Goal: Check status: Check status

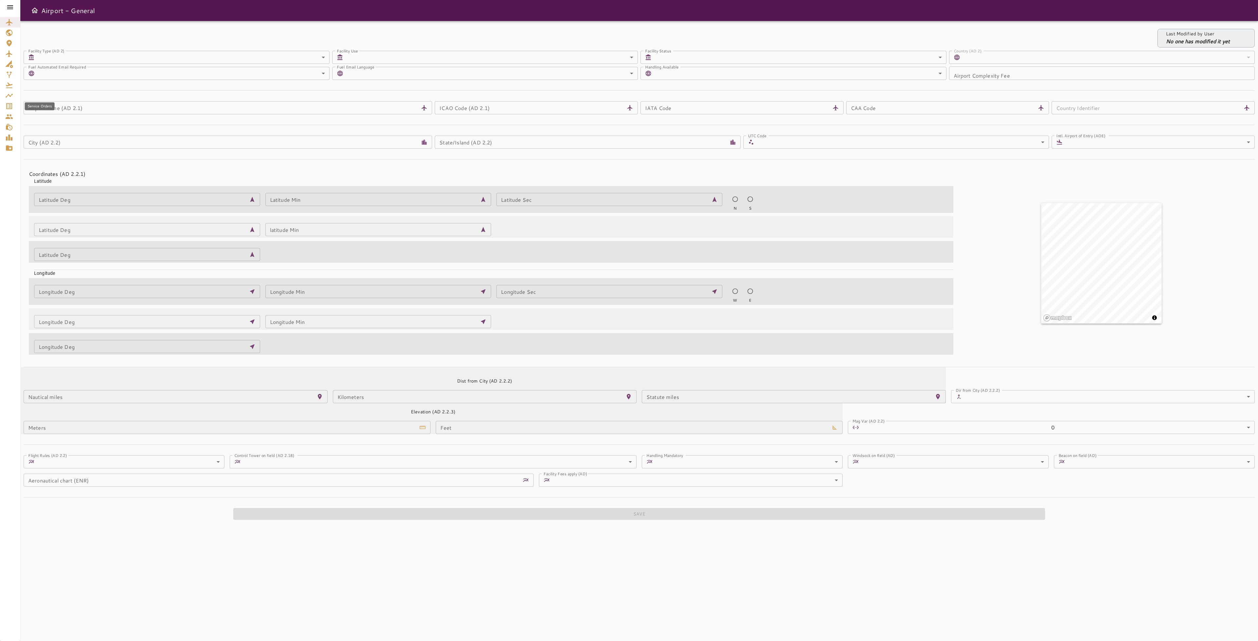
click at [9, 105] on icon "Service Orders" at bounding box center [9, 106] width 8 height 8
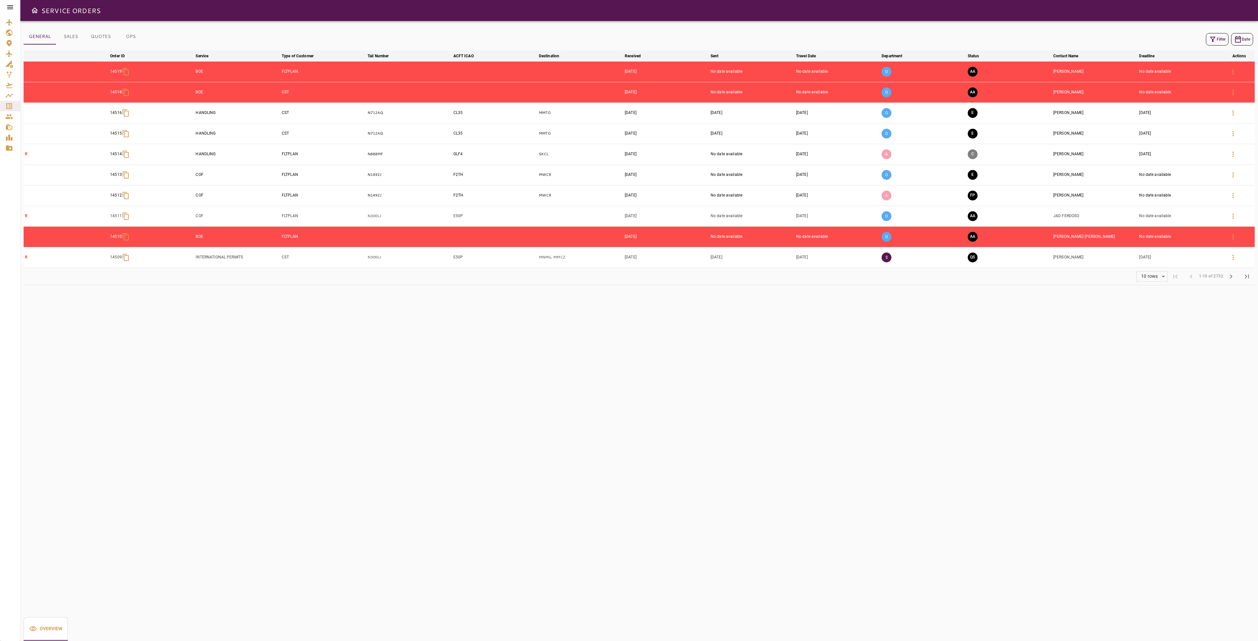
click at [124, 35] on button "OPS" at bounding box center [130, 37] width 29 height 16
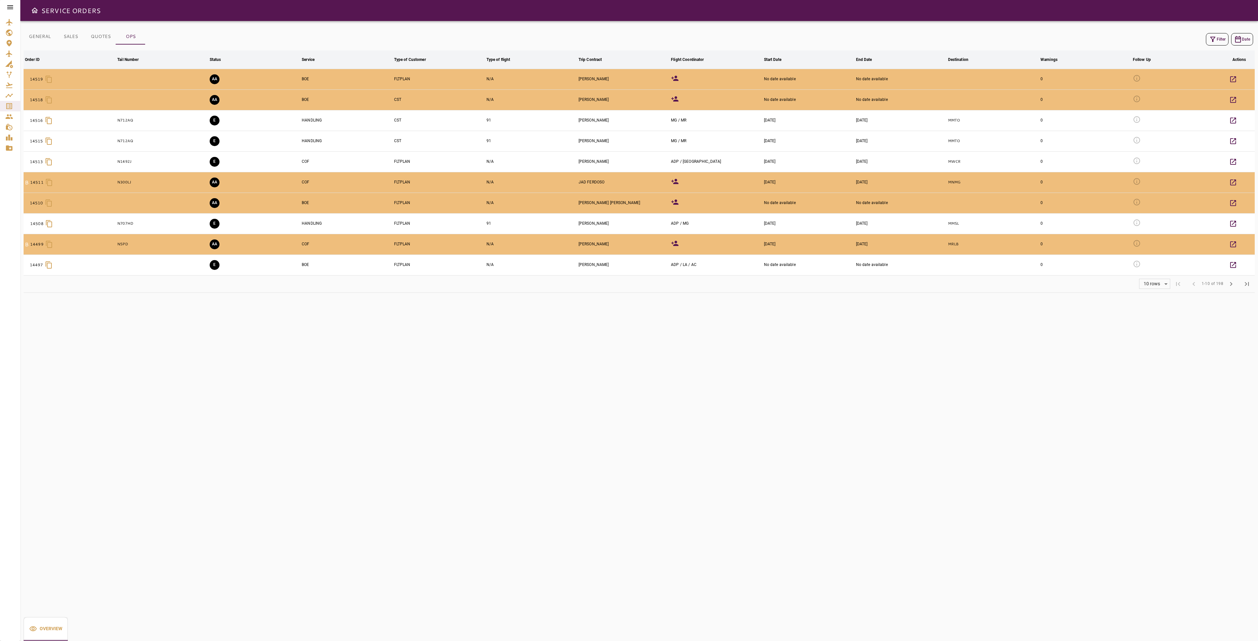
click at [1217, 46] on button "Filter" at bounding box center [1217, 39] width 23 height 12
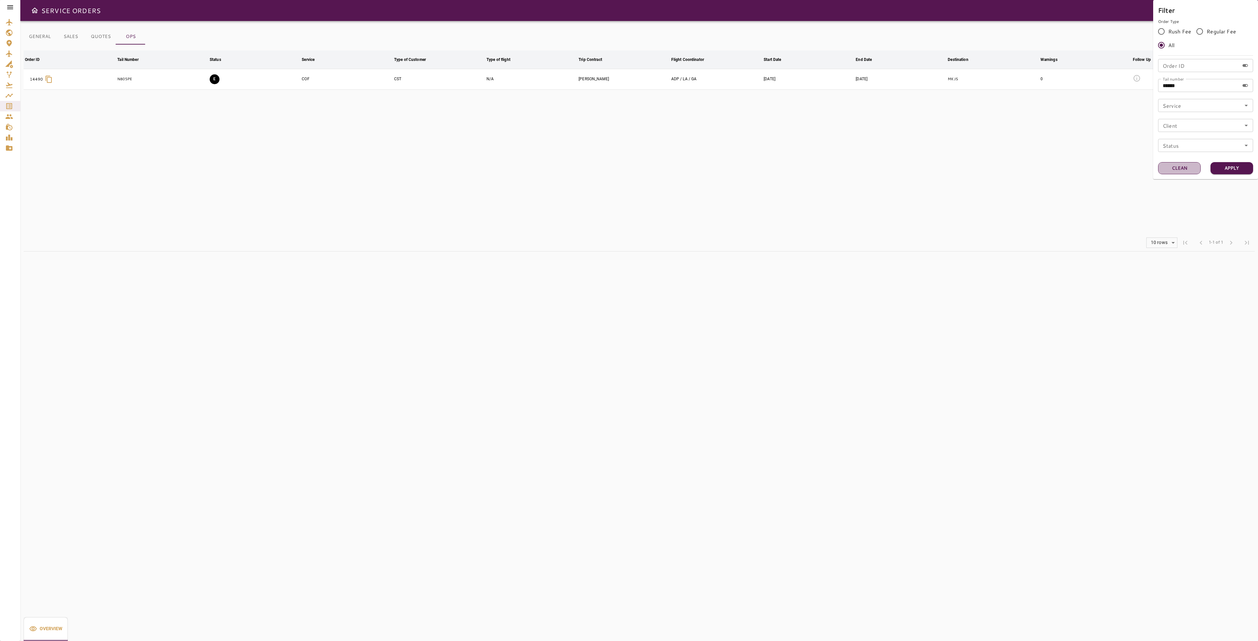
click at [1180, 171] on button "Clean" at bounding box center [1179, 168] width 43 height 12
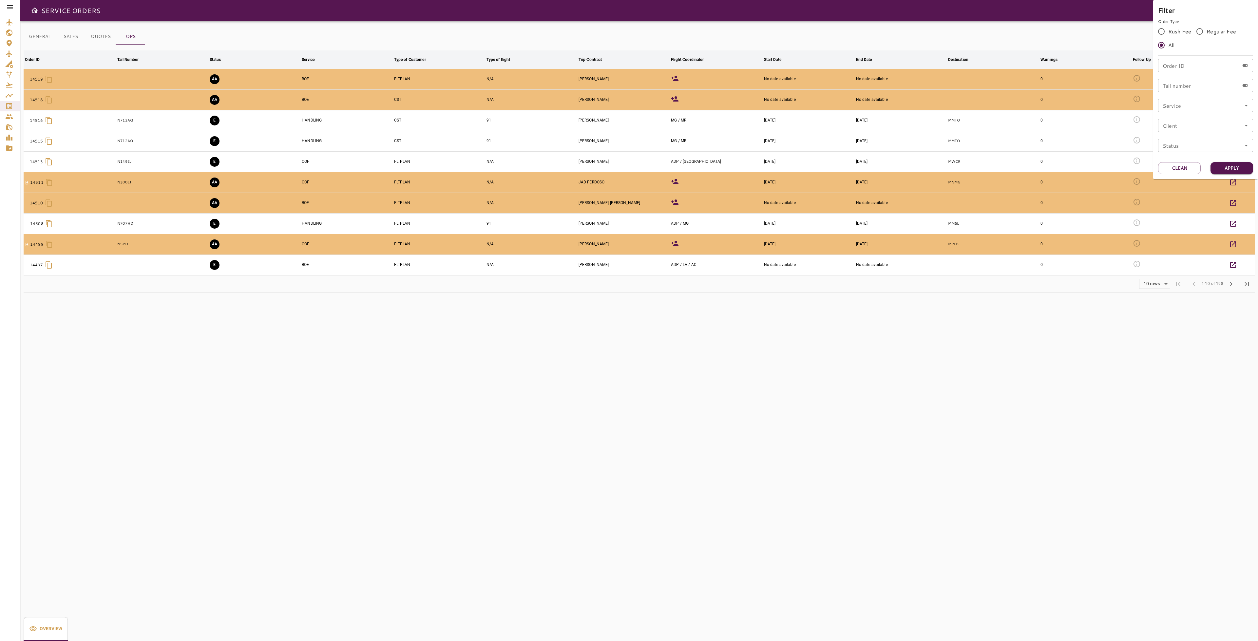
click at [1215, 104] on input "Service" at bounding box center [1205, 105] width 91 height 9
click at [1185, 145] on li "COF" at bounding box center [1205, 148] width 95 height 12
type input "***"
click at [1228, 169] on button "Apply" at bounding box center [1231, 168] width 43 height 12
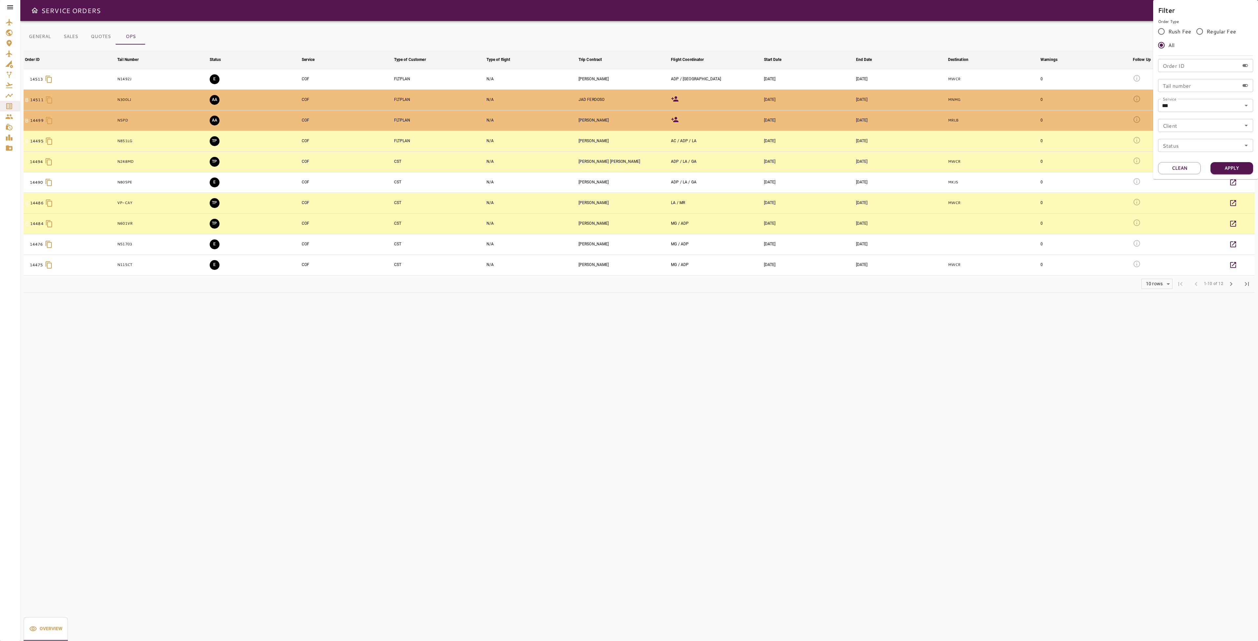
click at [709, 309] on div at bounding box center [629, 320] width 1258 height 641
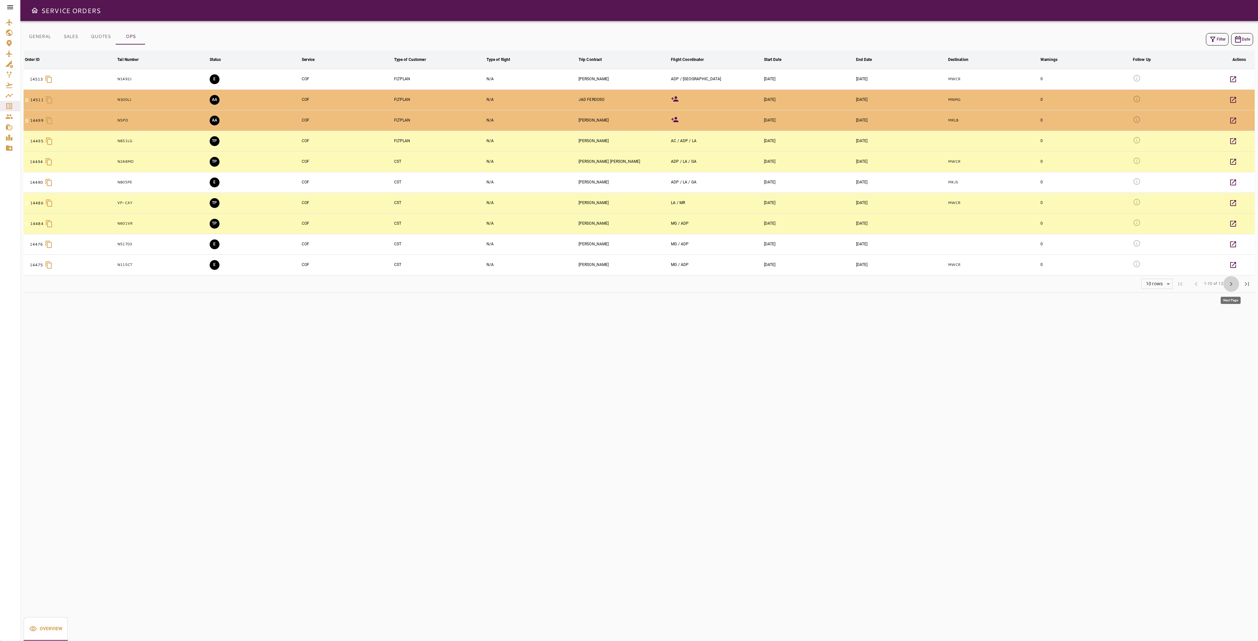
click at [1230, 283] on span "chevron_right" at bounding box center [1231, 284] width 8 height 8
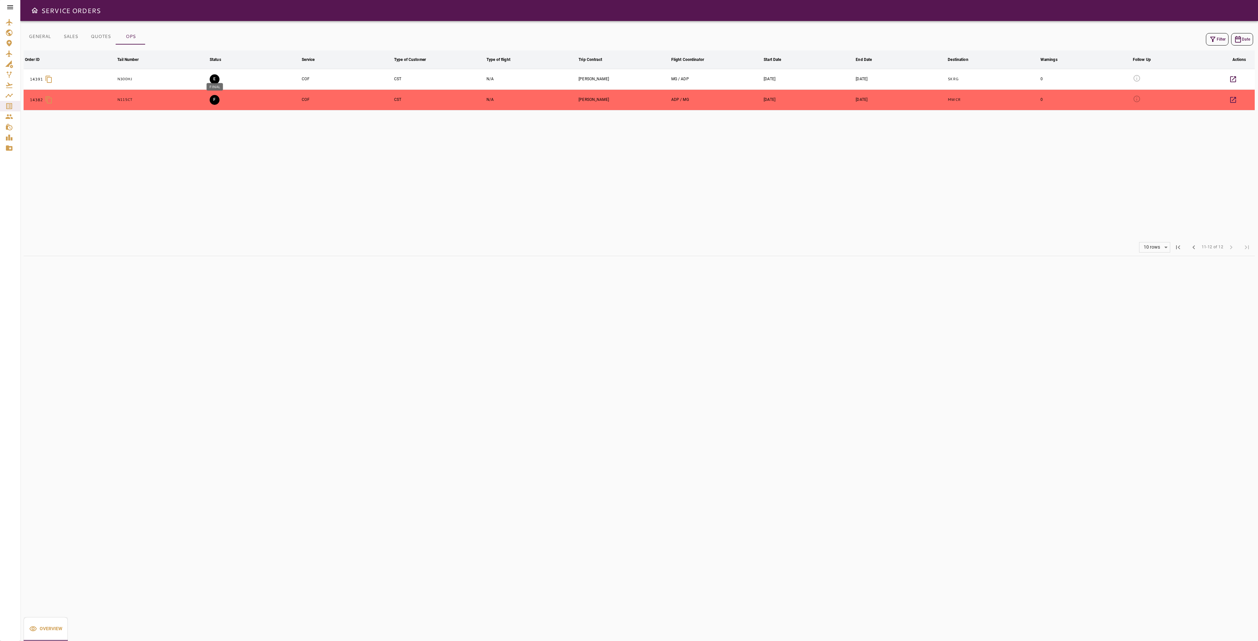
click at [216, 98] on button "F" at bounding box center [215, 100] width 10 height 10
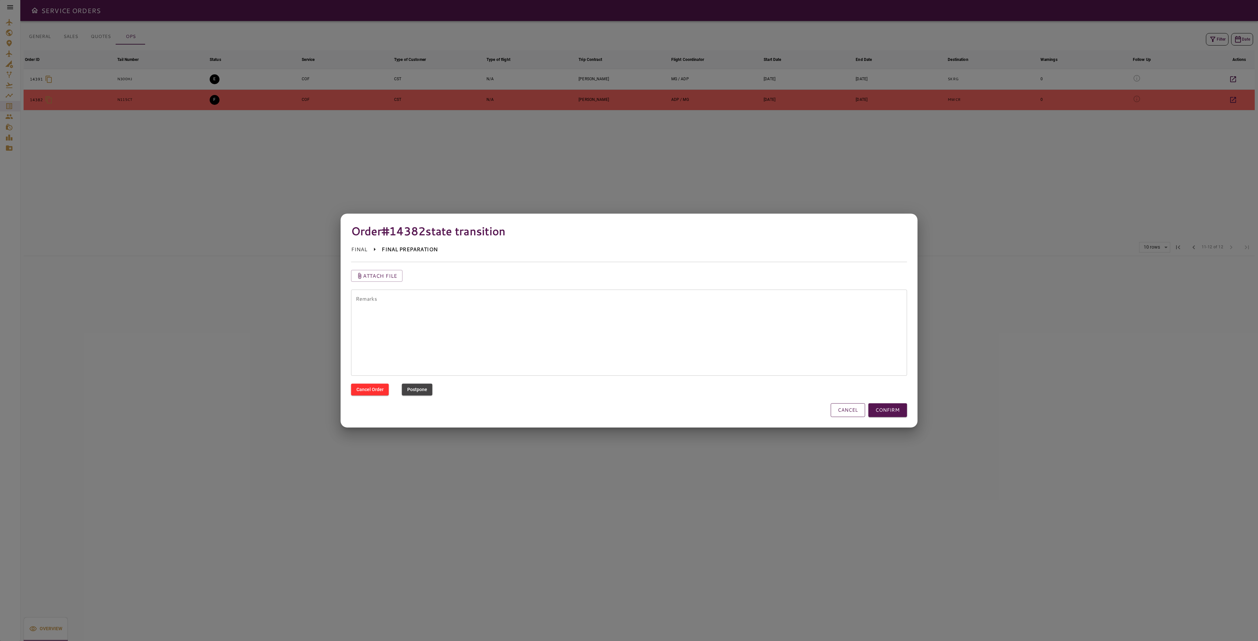
click at [846, 413] on button "CANCEL" at bounding box center [847, 410] width 34 height 14
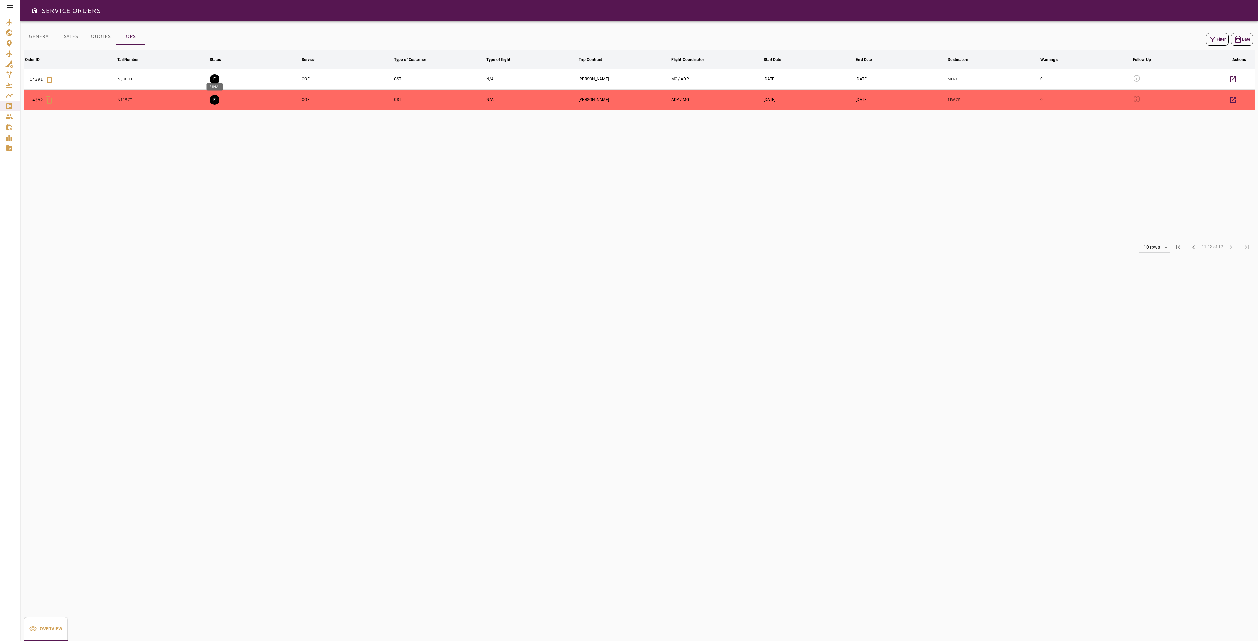
click at [212, 101] on button "F" at bounding box center [215, 100] width 10 height 10
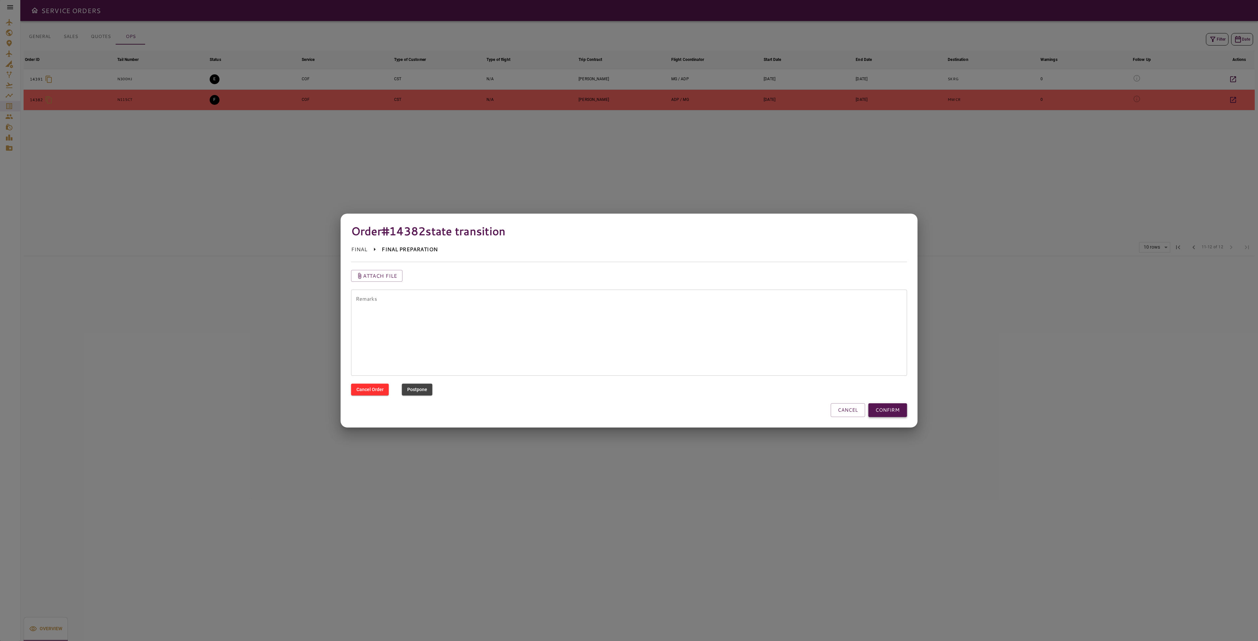
click at [891, 414] on button "CONFIRM" at bounding box center [887, 410] width 39 height 14
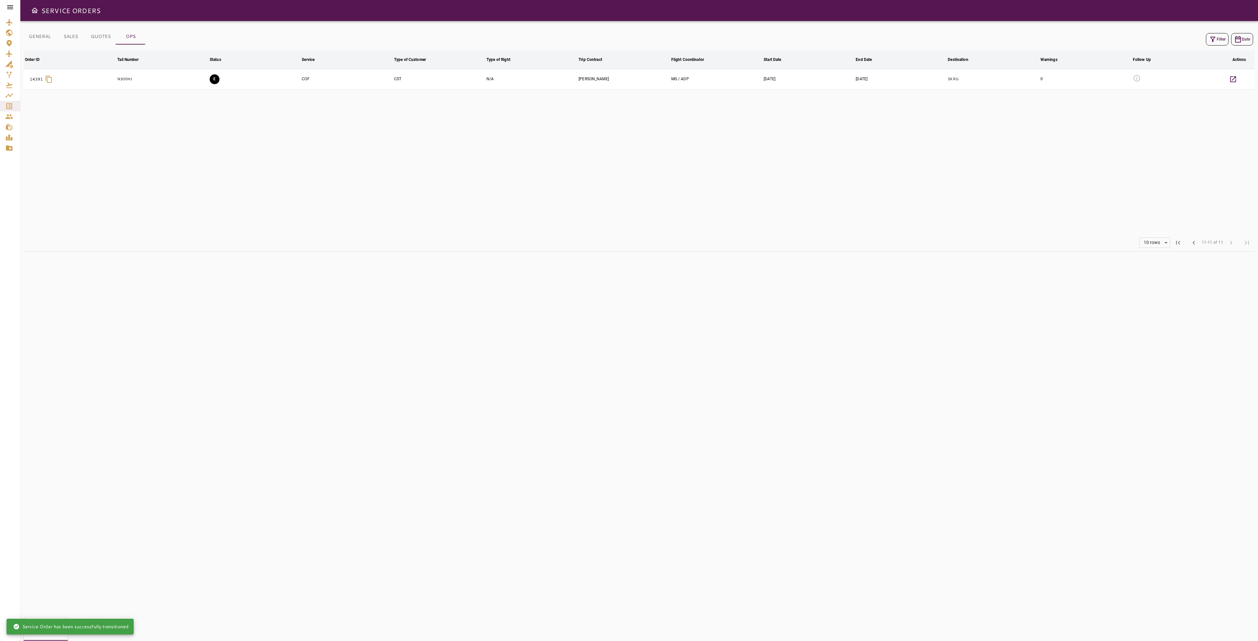
click at [210, 83] on td "E" at bounding box center [254, 79] width 92 height 21
click at [214, 81] on button "E" at bounding box center [215, 79] width 10 height 10
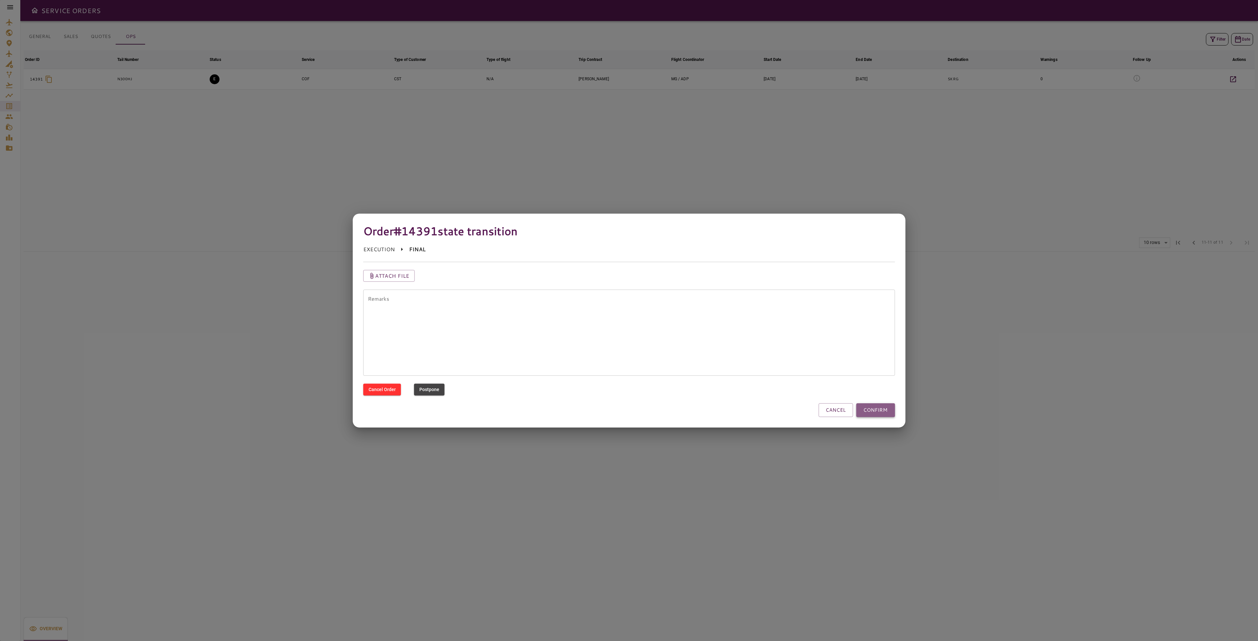
click at [888, 410] on button "CONFIRM" at bounding box center [875, 410] width 39 height 14
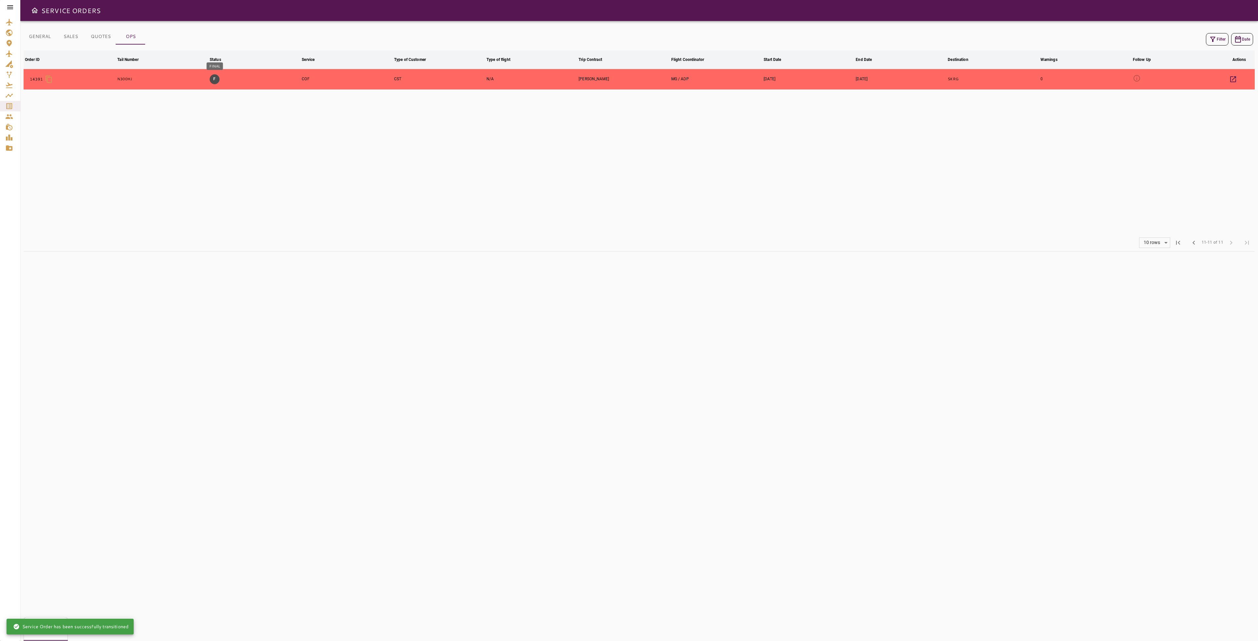
click at [213, 81] on button "F" at bounding box center [215, 79] width 10 height 10
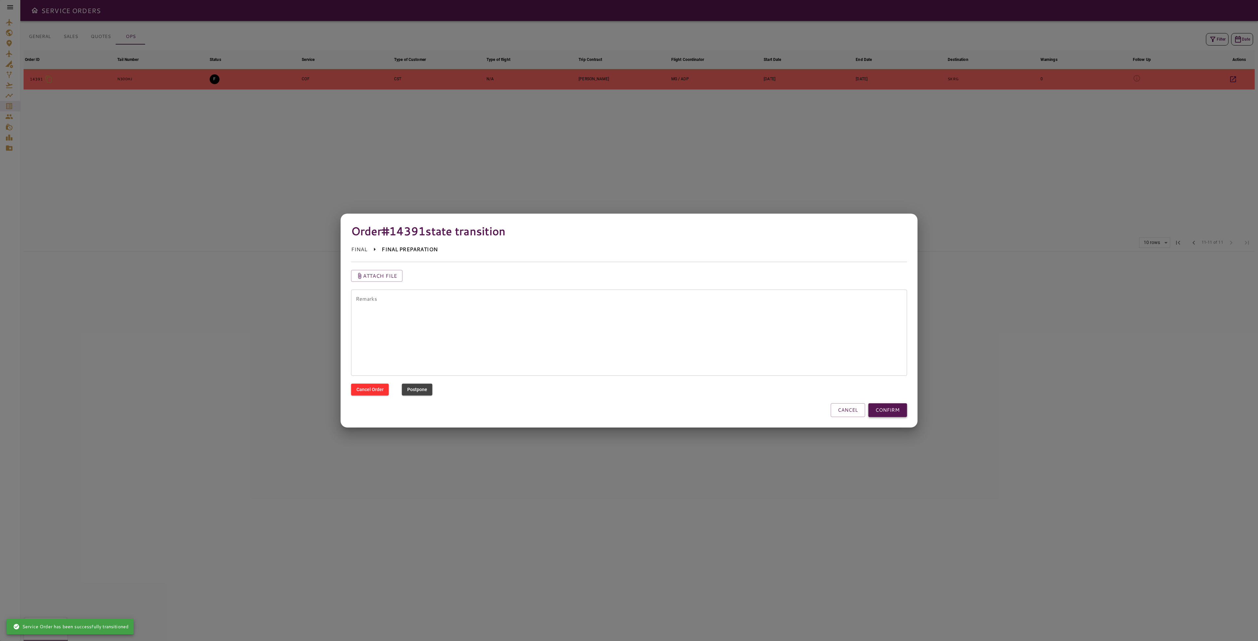
click at [904, 412] on button "CONFIRM" at bounding box center [887, 410] width 39 height 14
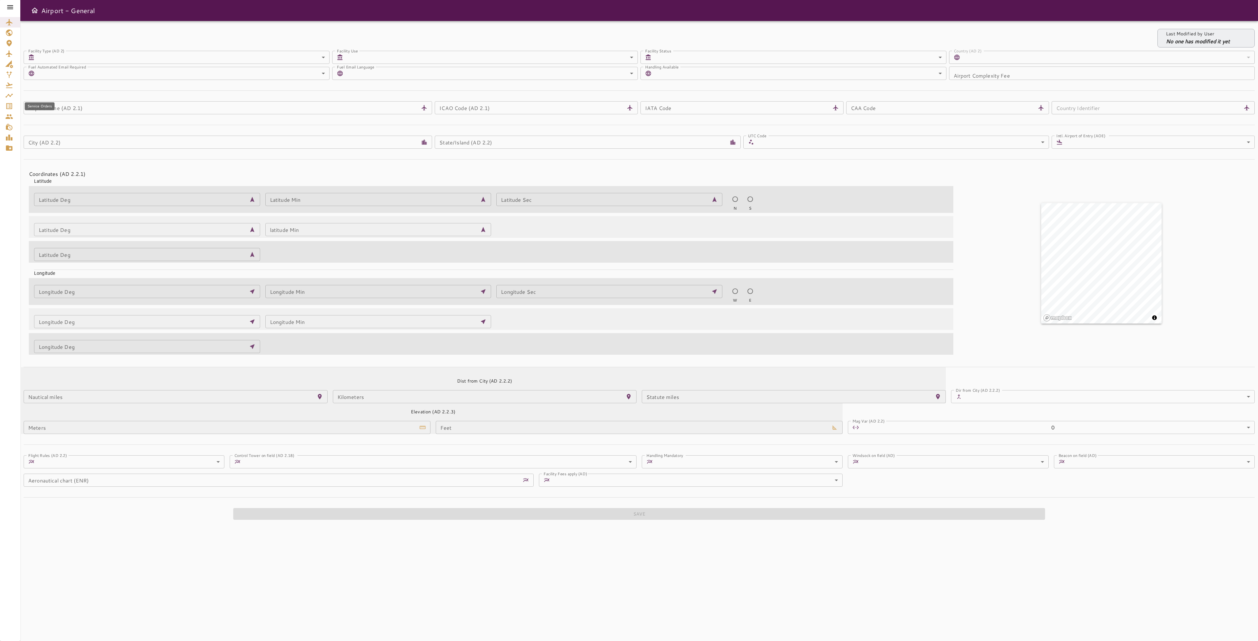
click at [12, 106] on icon "Service Orders" at bounding box center [9, 106] width 8 height 8
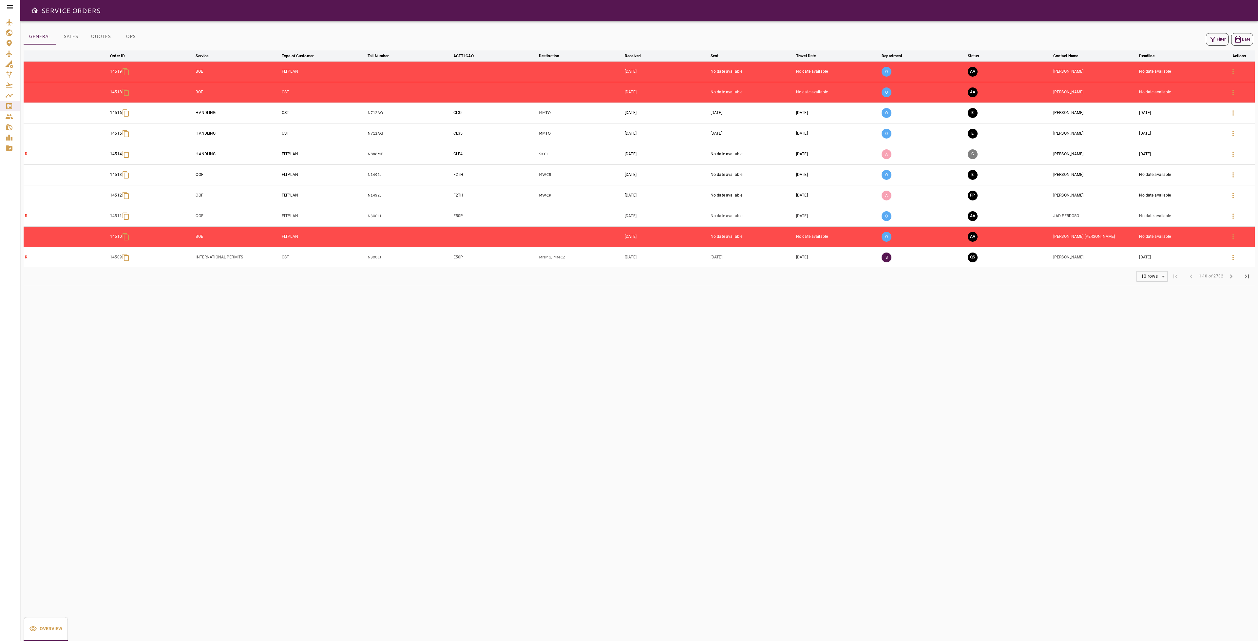
click at [1217, 35] on button "Filter" at bounding box center [1217, 39] width 23 height 12
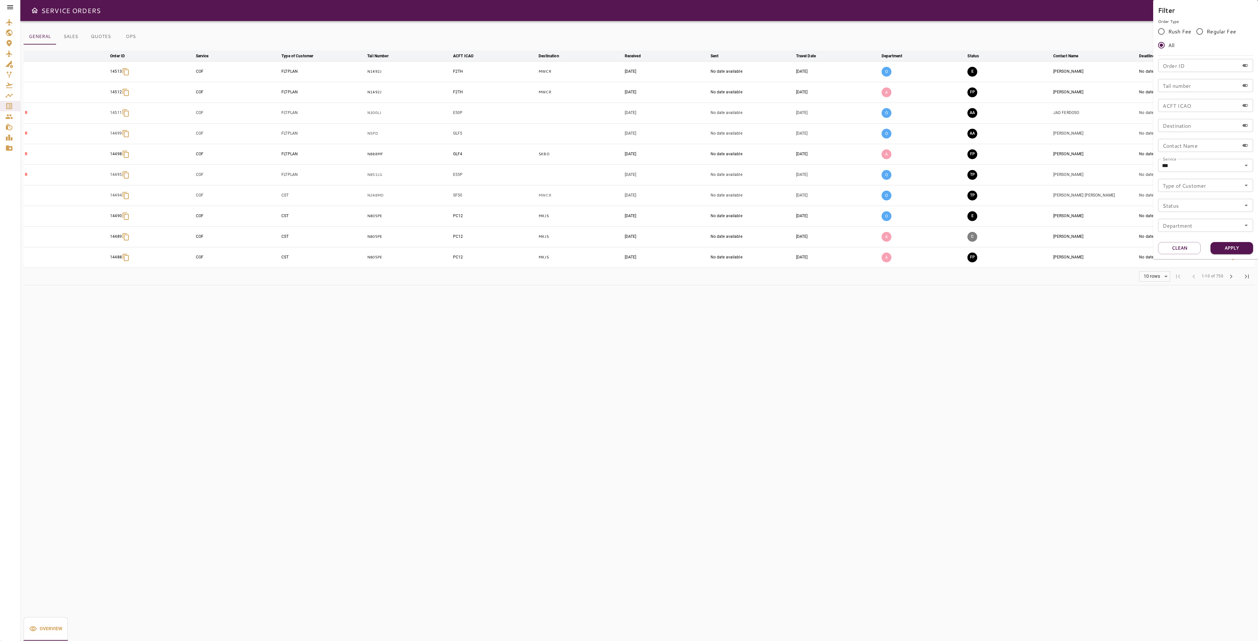
click at [1133, 328] on div at bounding box center [629, 320] width 1258 height 641
click at [130, 38] on button "OPS" at bounding box center [130, 37] width 29 height 16
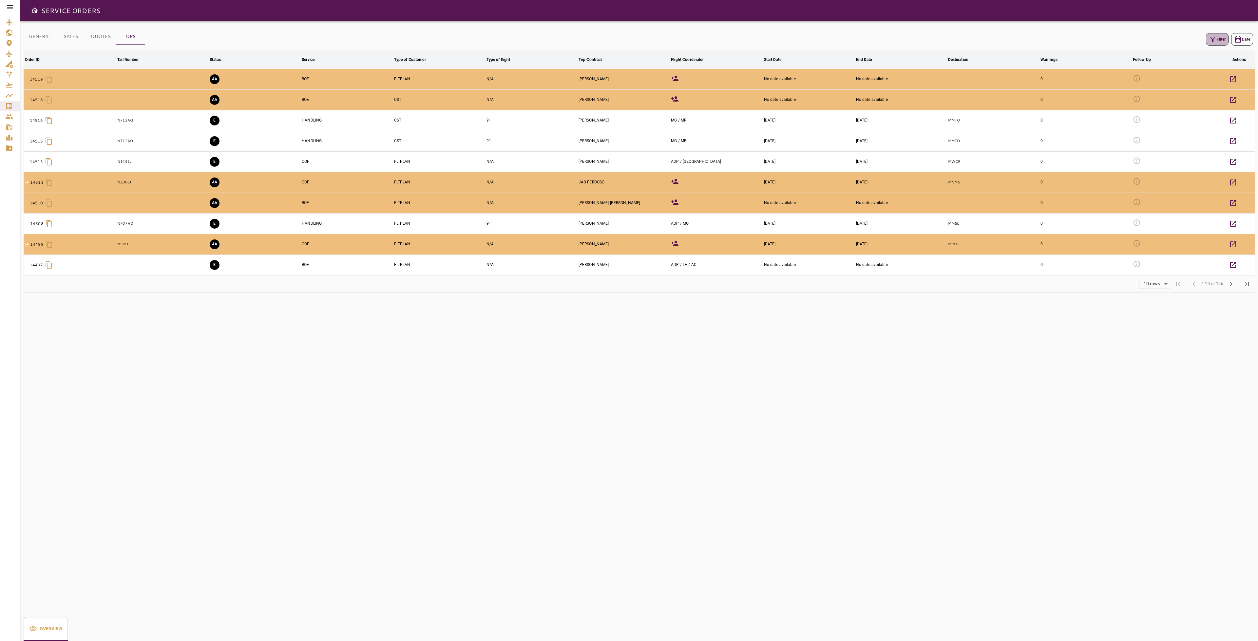
click at [1219, 35] on button "Filter" at bounding box center [1217, 39] width 23 height 12
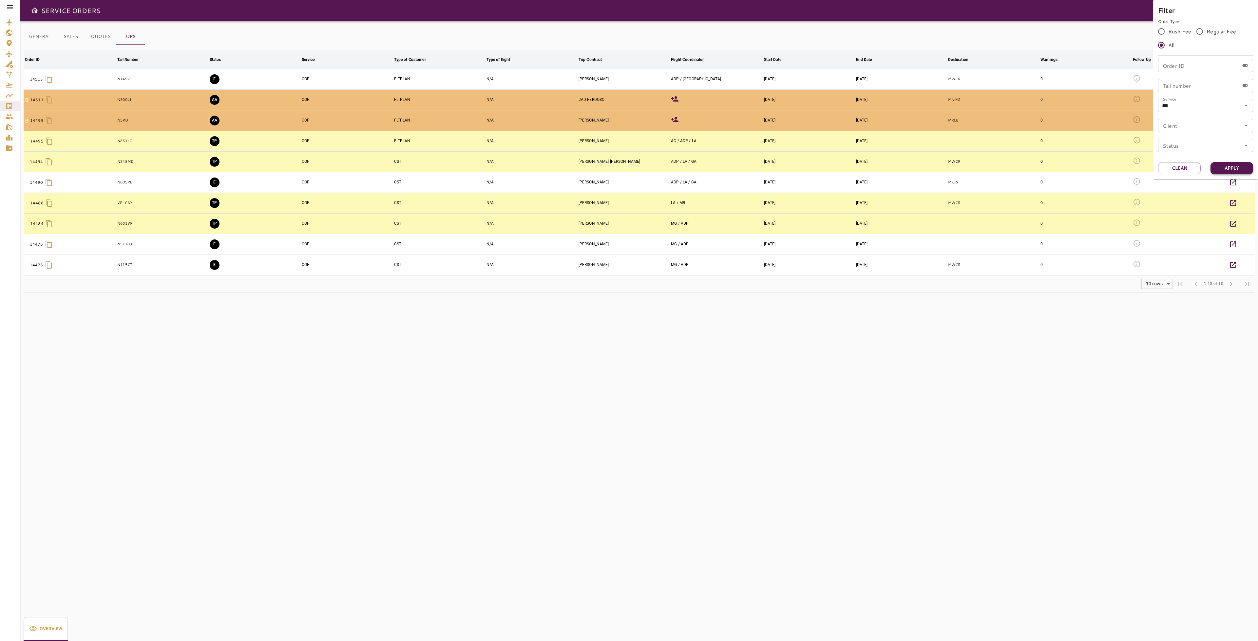
click at [1227, 170] on button "Apply" at bounding box center [1231, 168] width 43 height 12
click at [1110, 369] on div at bounding box center [629, 320] width 1258 height 641
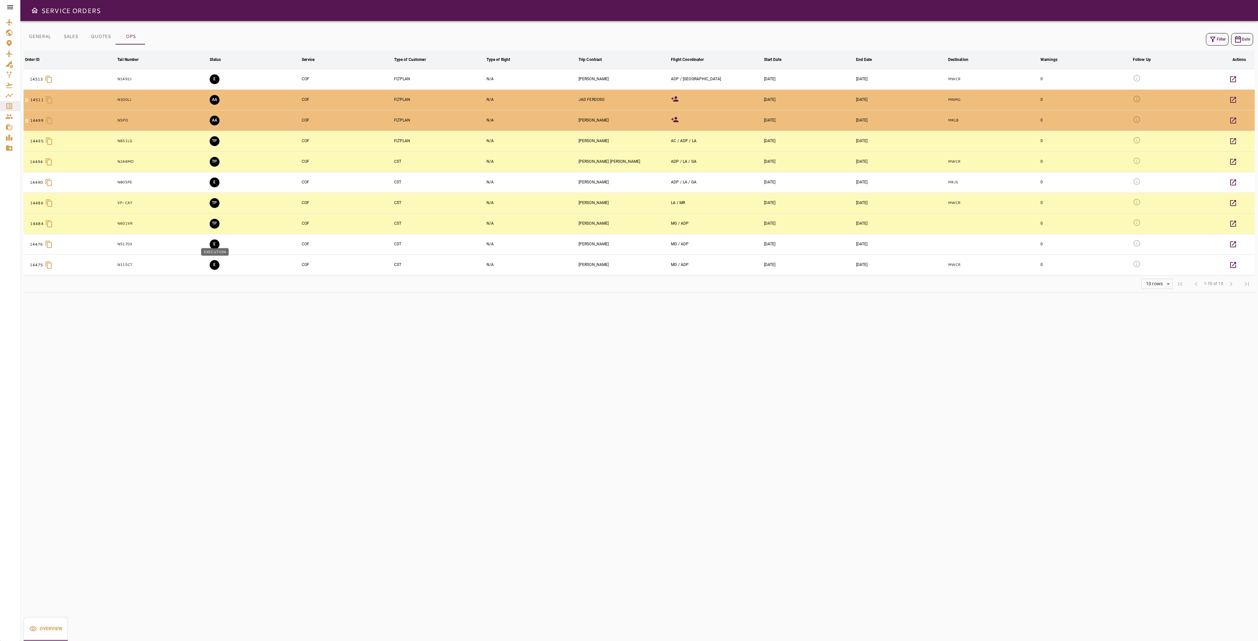
click at [210, 266] on button "E" at bounding box center [215, 265] width 10 height 10
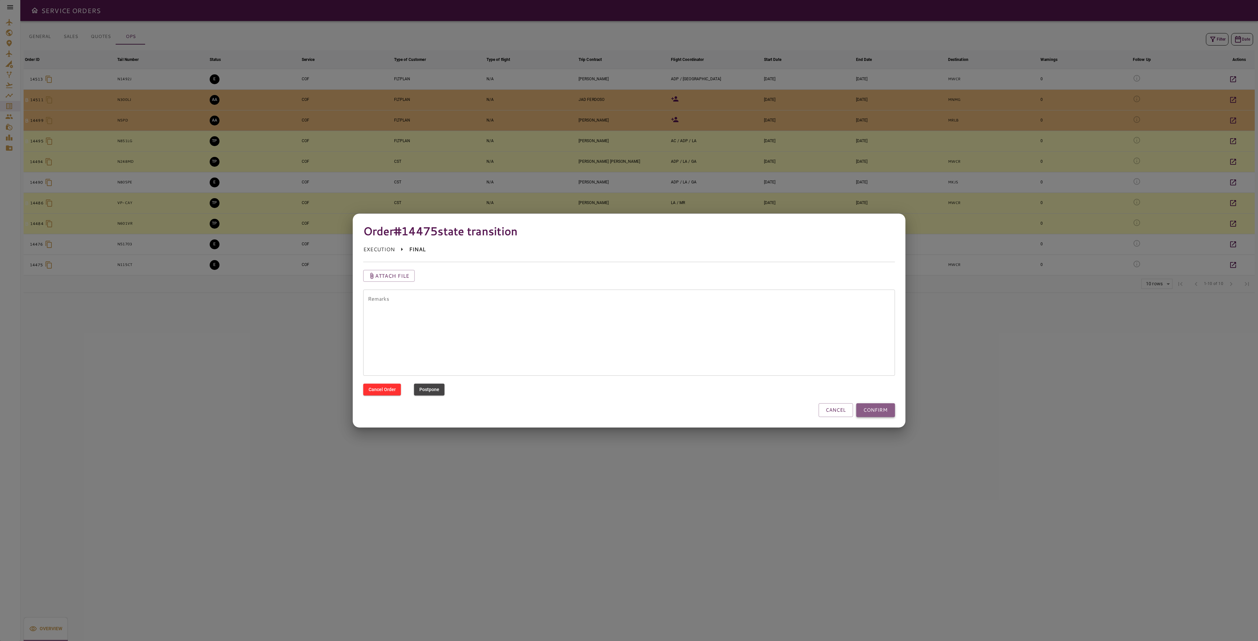
click at [874, 405] on button "CONFIRM" at bounding box center [875, 410] width 39 height 14
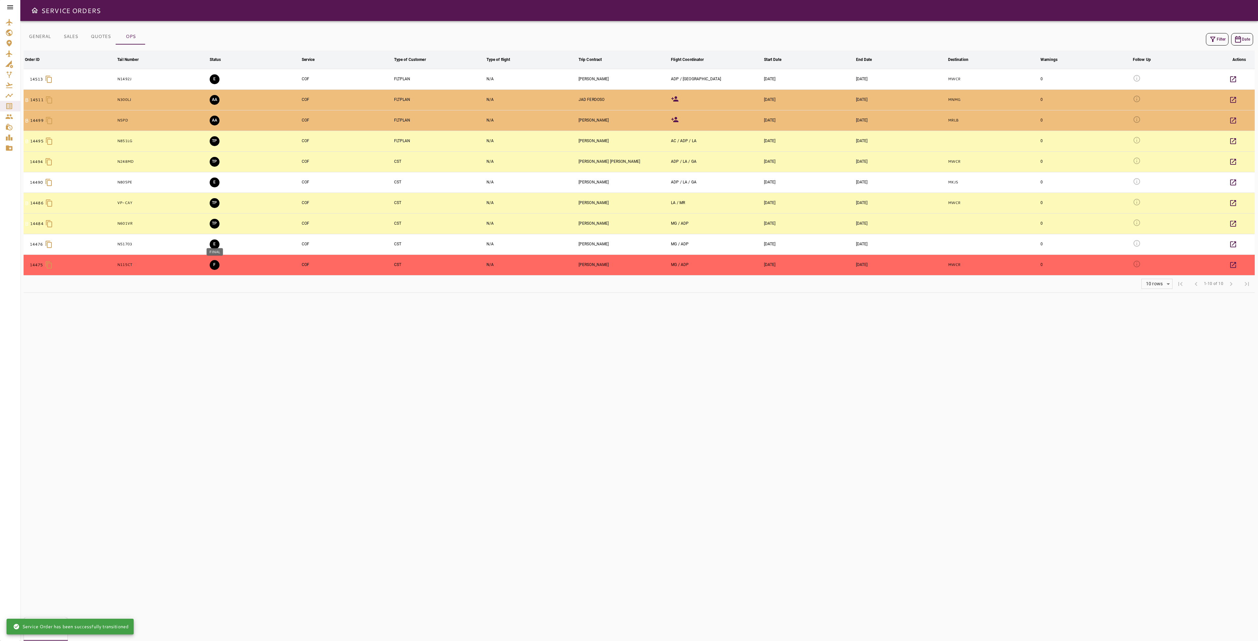
click at [213, 266] on button "F" at bounding box center [215, 265] width 10 height 10
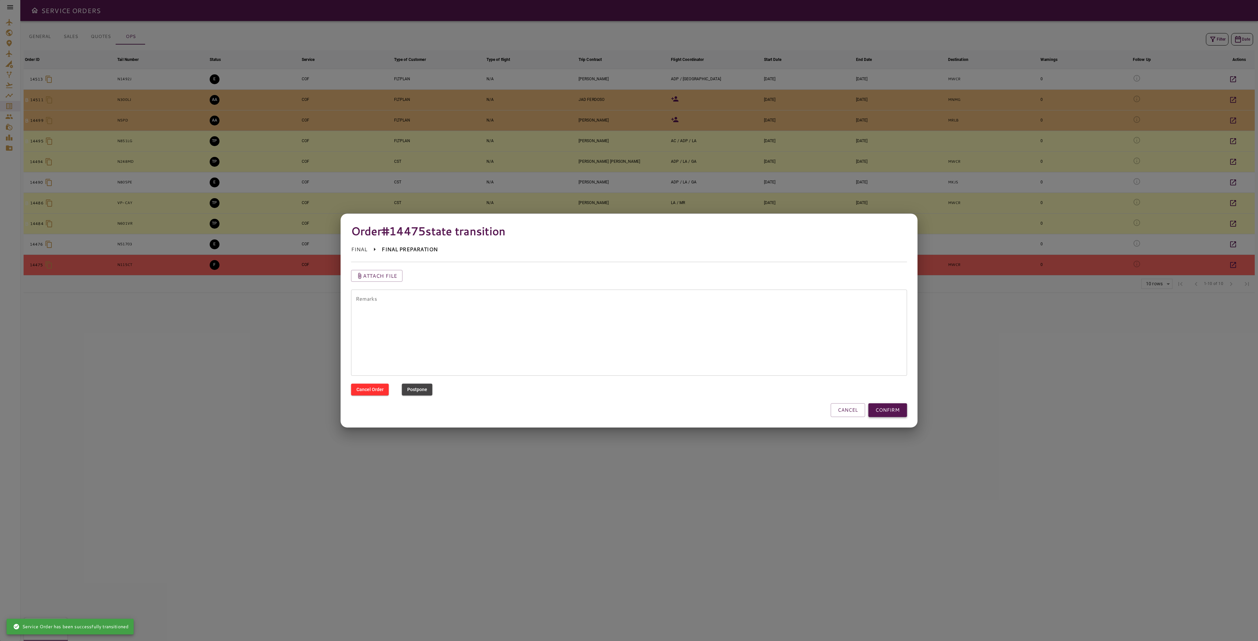
click at [892, 408] on button "CONFIRM" at bounding box center [887, 410] width 39 height 14
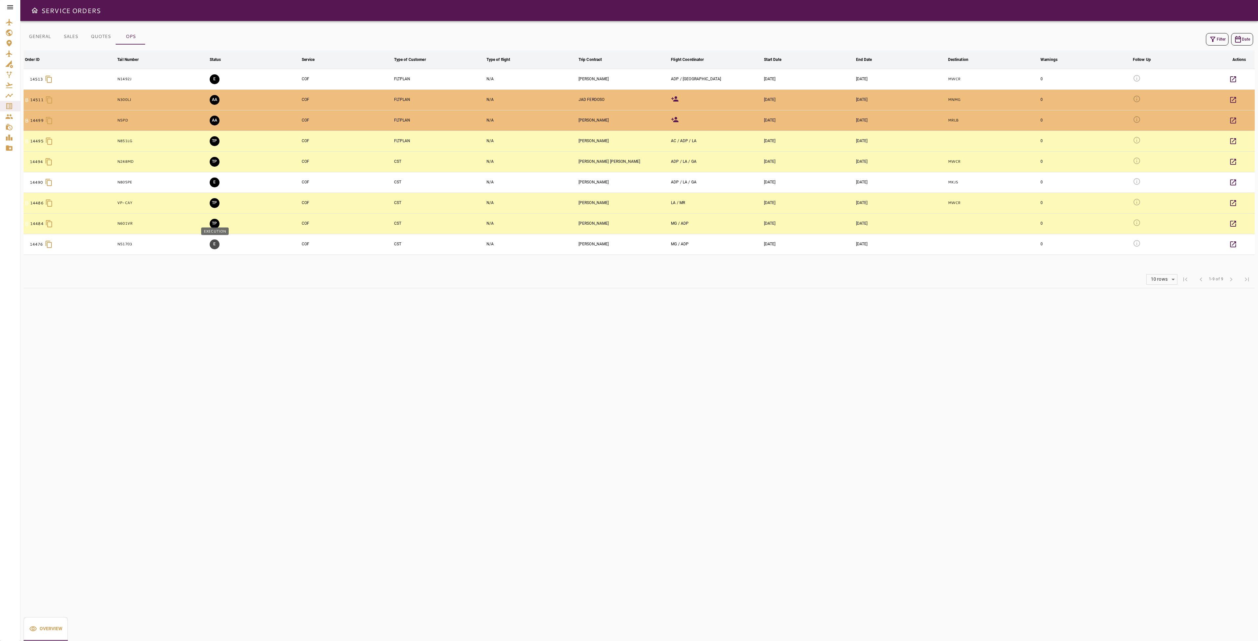
click at [215, 248] on button "E" at bounding box center [215, 244] width 10 height 10
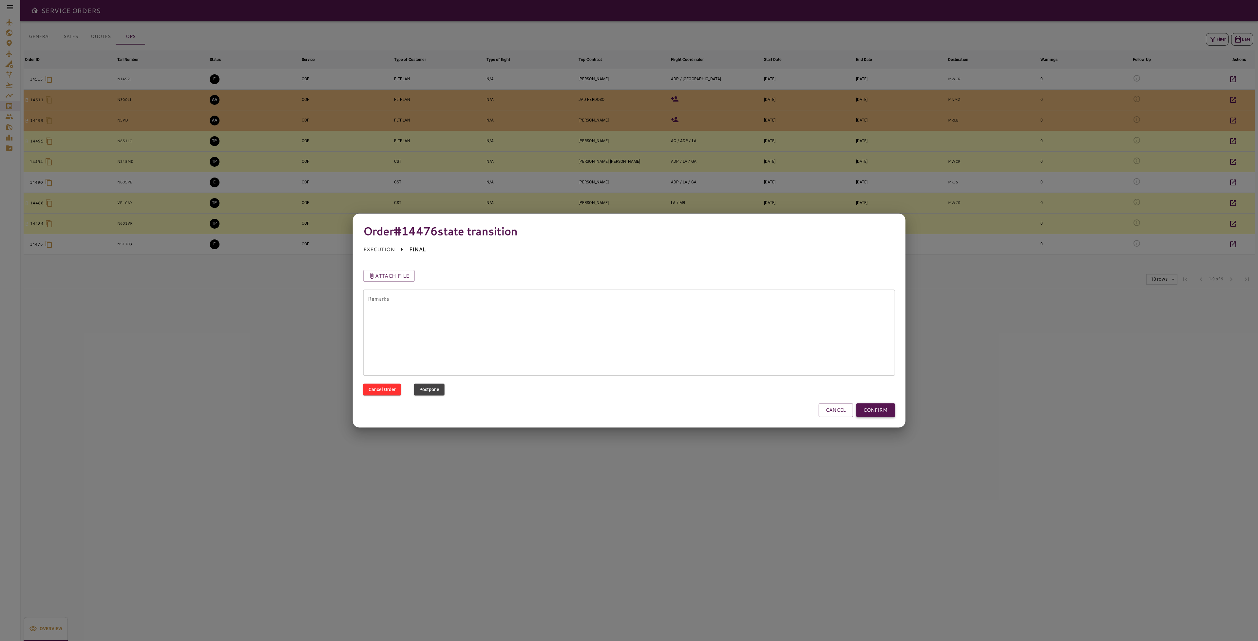
click at [895, 407] on button "CONFIRM" at bounding box center [875, 410] width 39 height 14
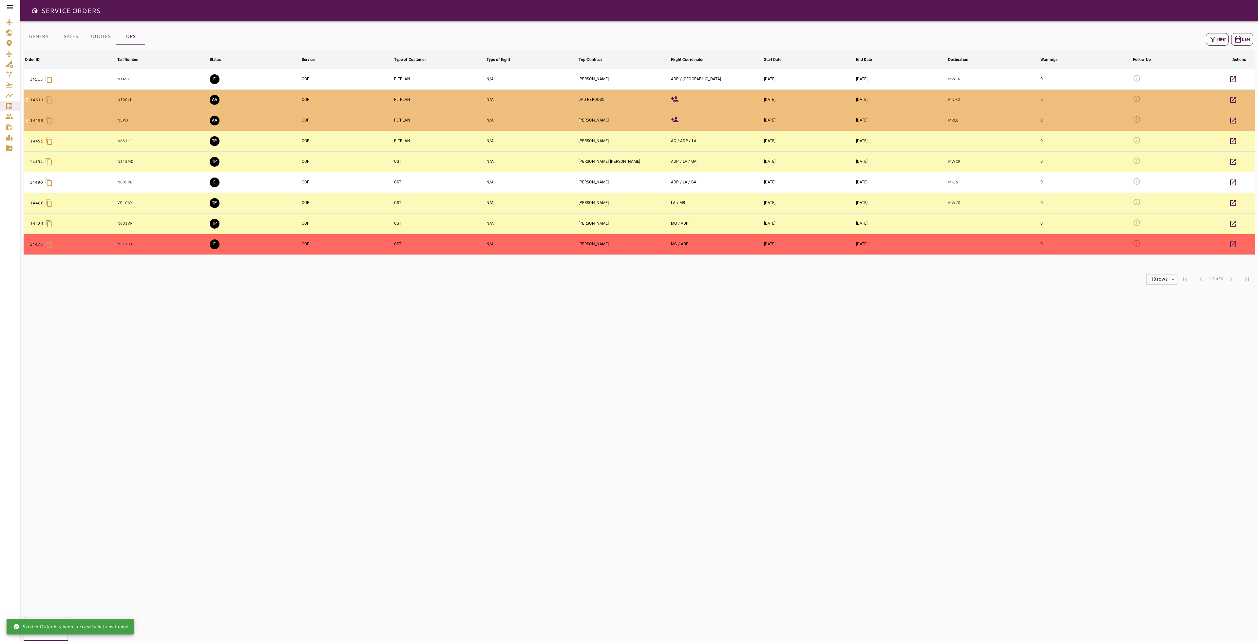
click at [214, 247] on button "F" at bounding box center [215, 244] width 10 height 10
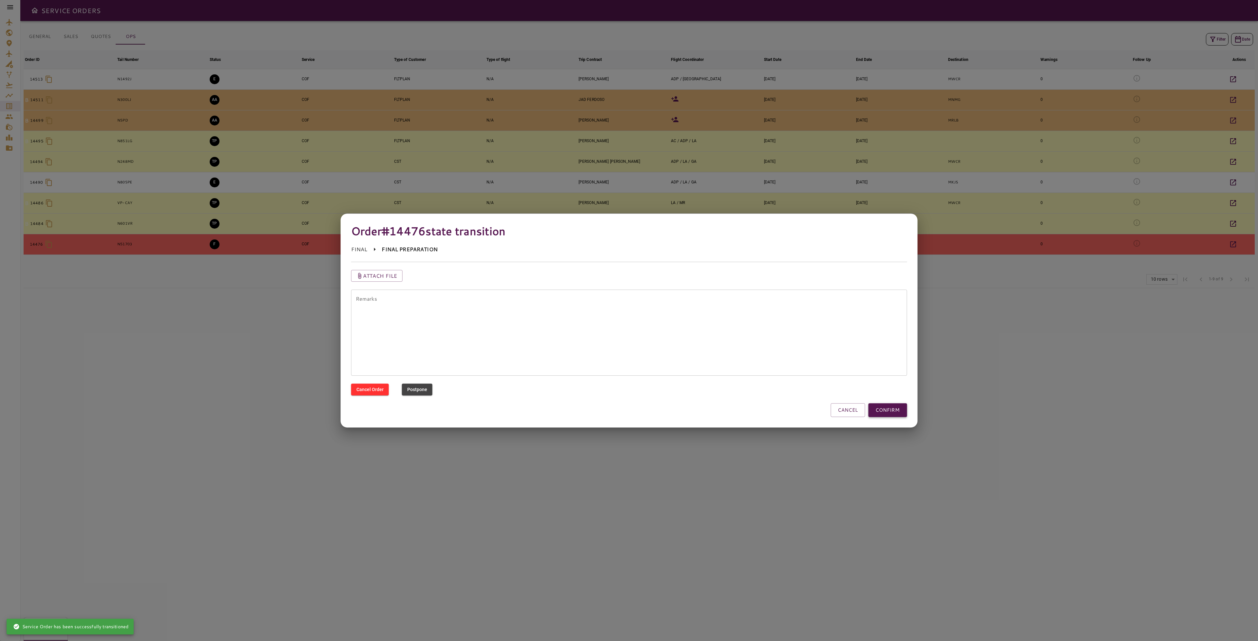
click at [897, 410] on button "CONFIRM" at bounding box center [887, 410] width 39 height 14
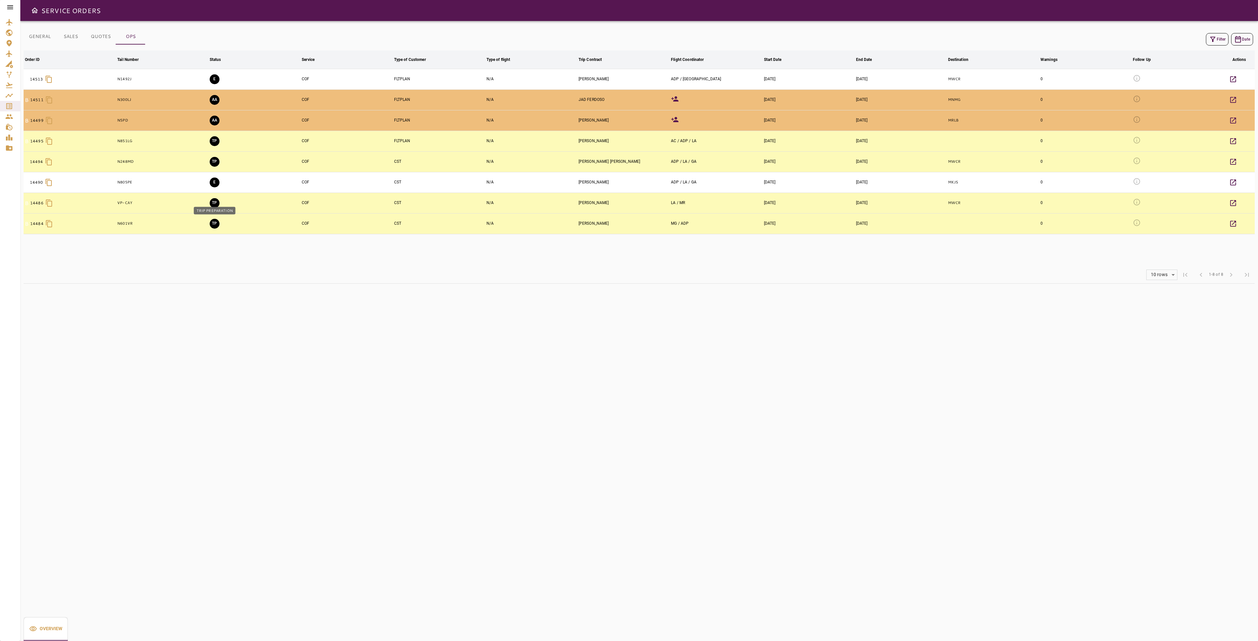
click at [214, 224] on button "TP" at bounding box center [215, 224] width 10 height 10
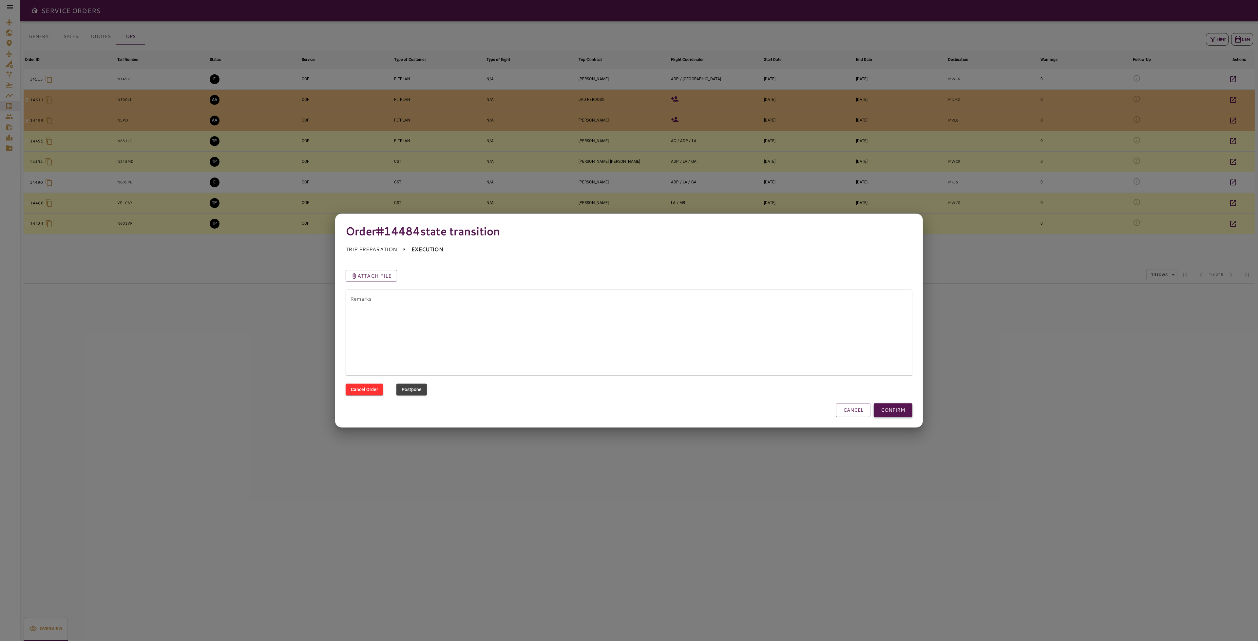
click at [900, 413] on button "CONFIRM" at bounding box center [893, 410] width 39 height 14
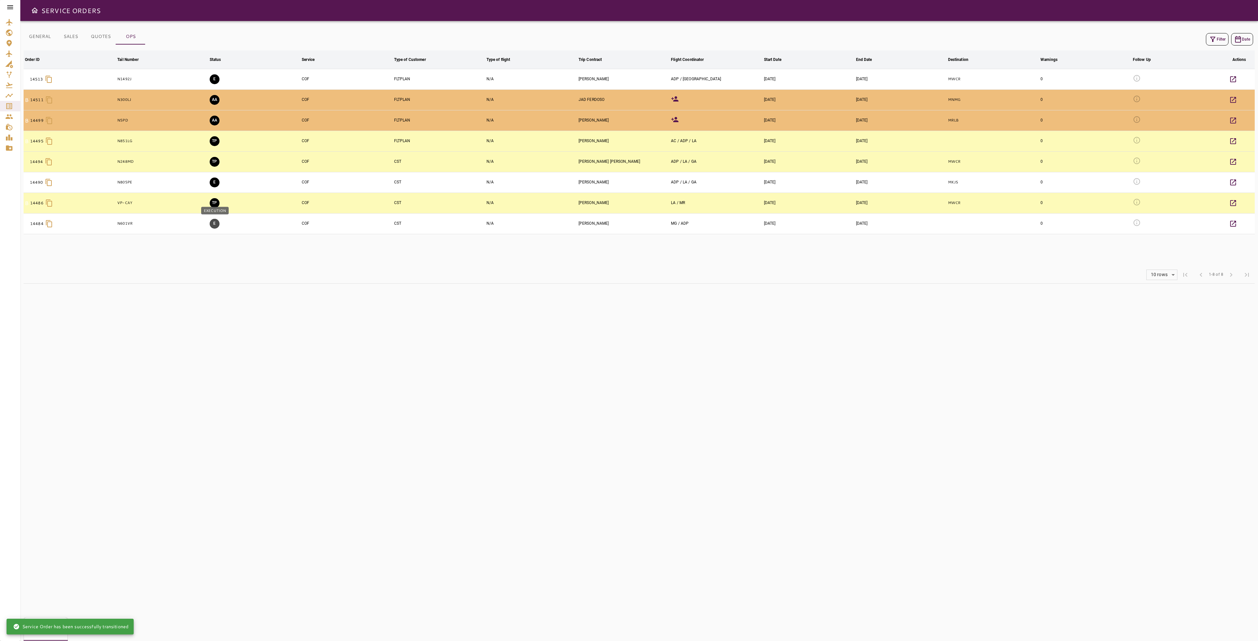
click at [212, 226] on button "E" at bounding box center [215, 224] width 10 height 10
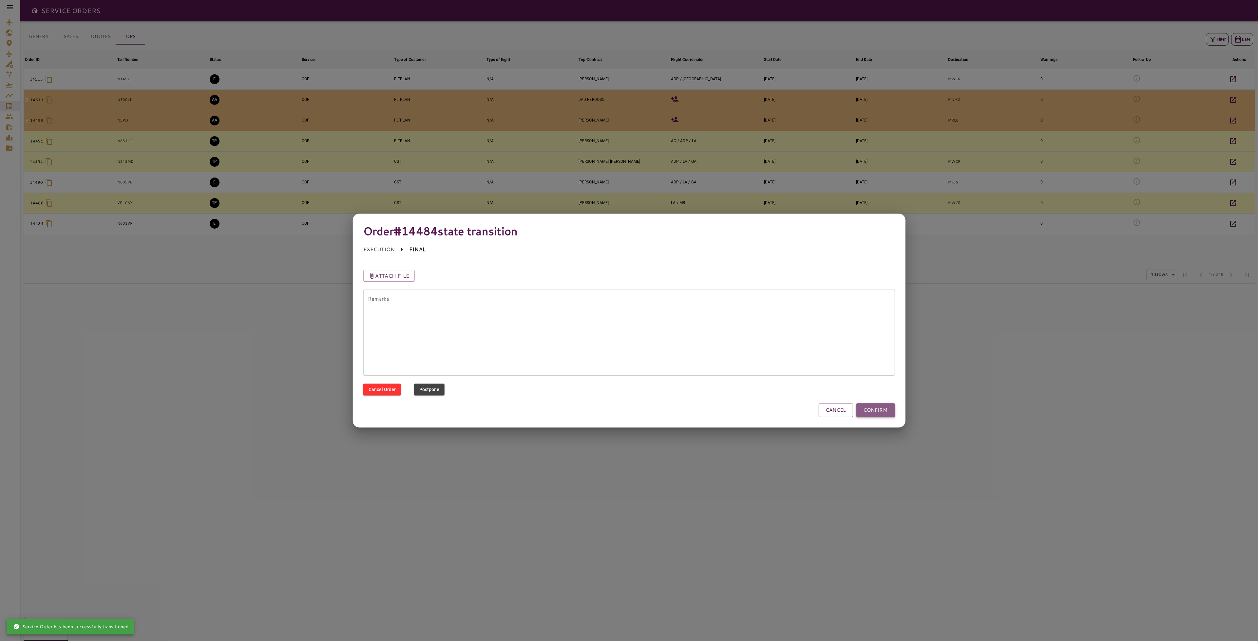
click at [895, 411] on button "CONFIRM" at bounding box center [875, 410] width 39 height 14
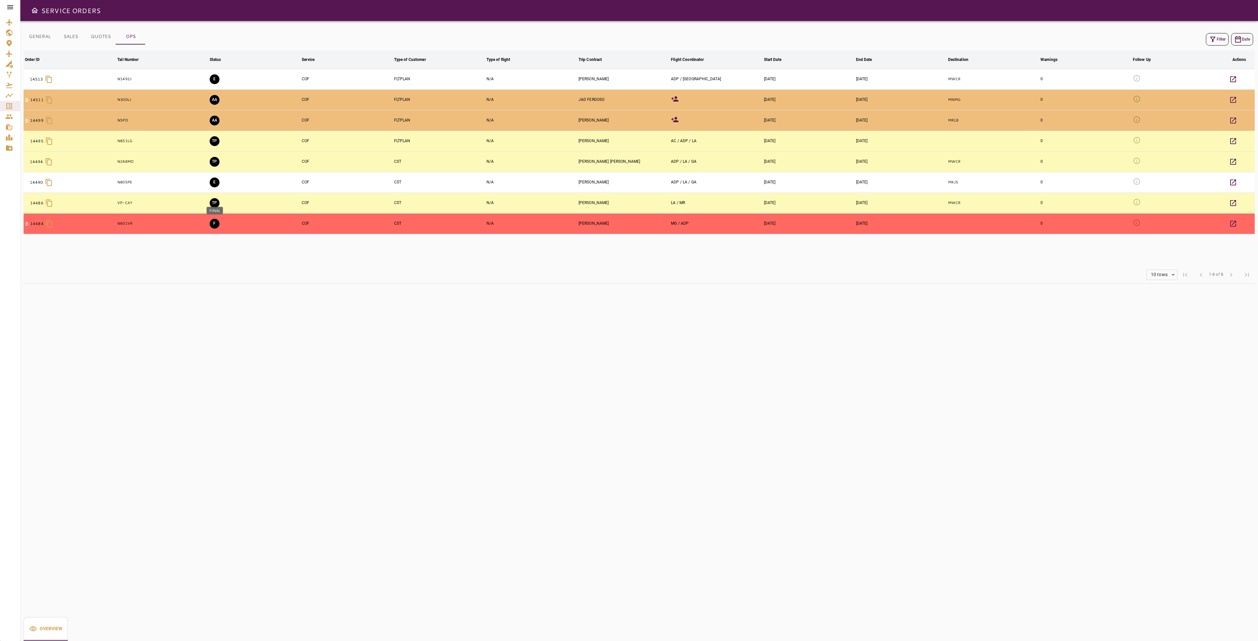
click at [217, 224] on button "F" at bounding box center [215, 224] width 10 height 10
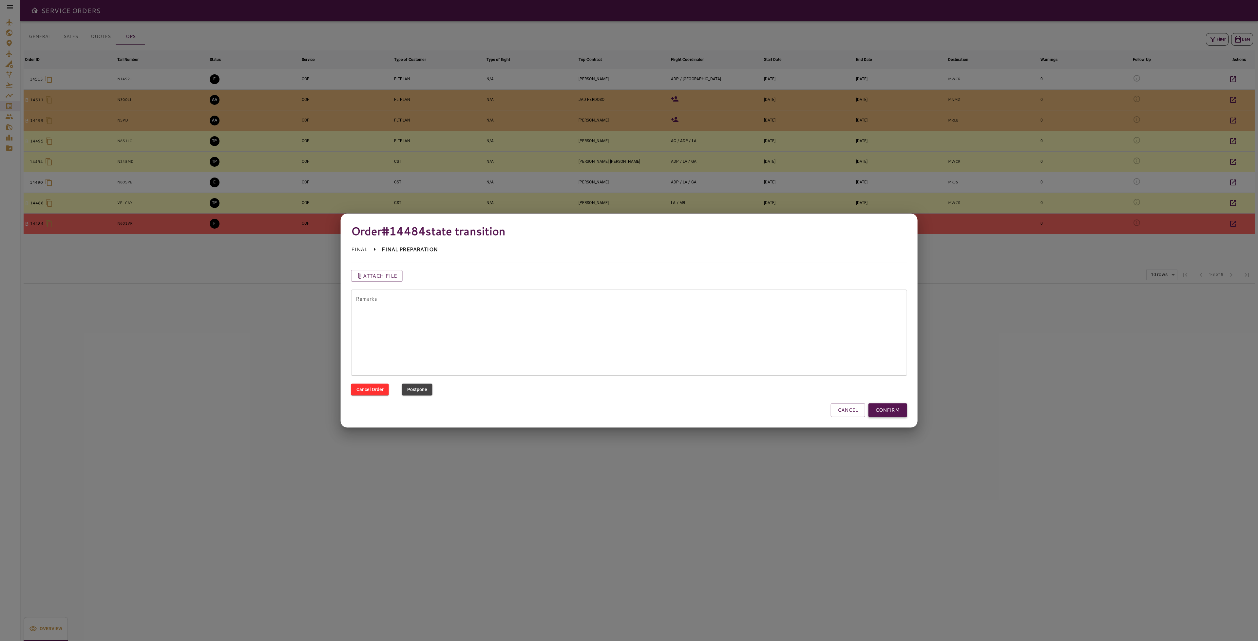
click at [907, 410] on button "CONFIRM" at bounding box center [887, 410] width 39 height 14
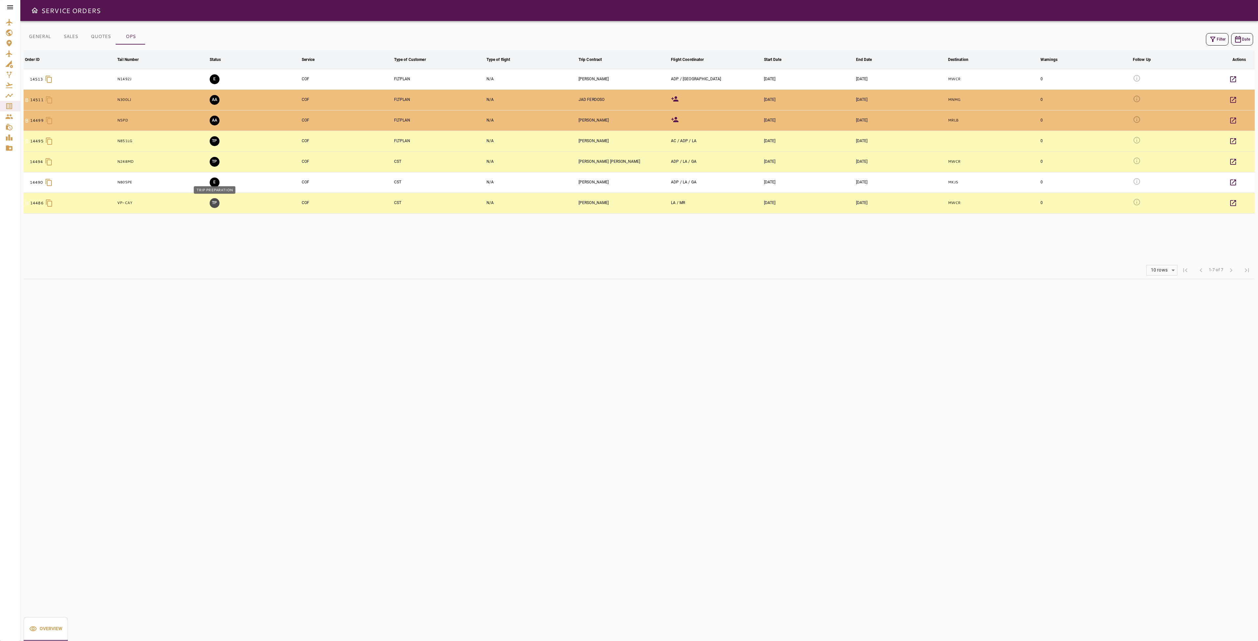
click at [217, 201] on button "TP" at bounding box center [215, 203] width 10 height 10
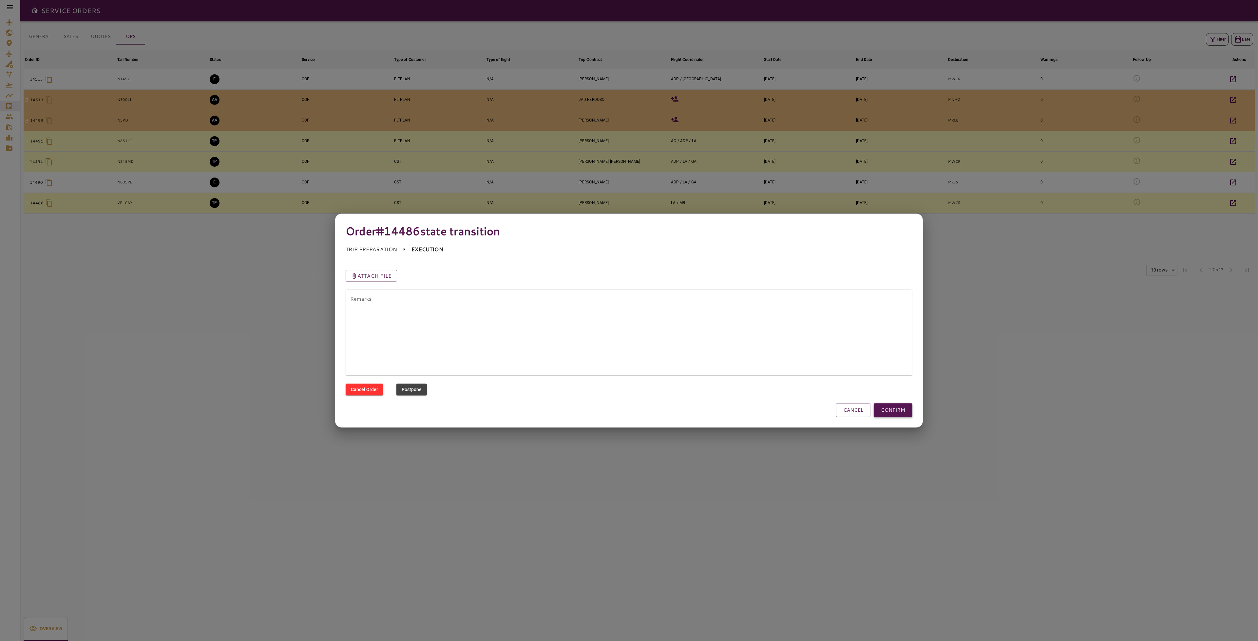
click at [903, 410] on button "CONFIRM" at bounding box center [893, 410] width 39 height 14
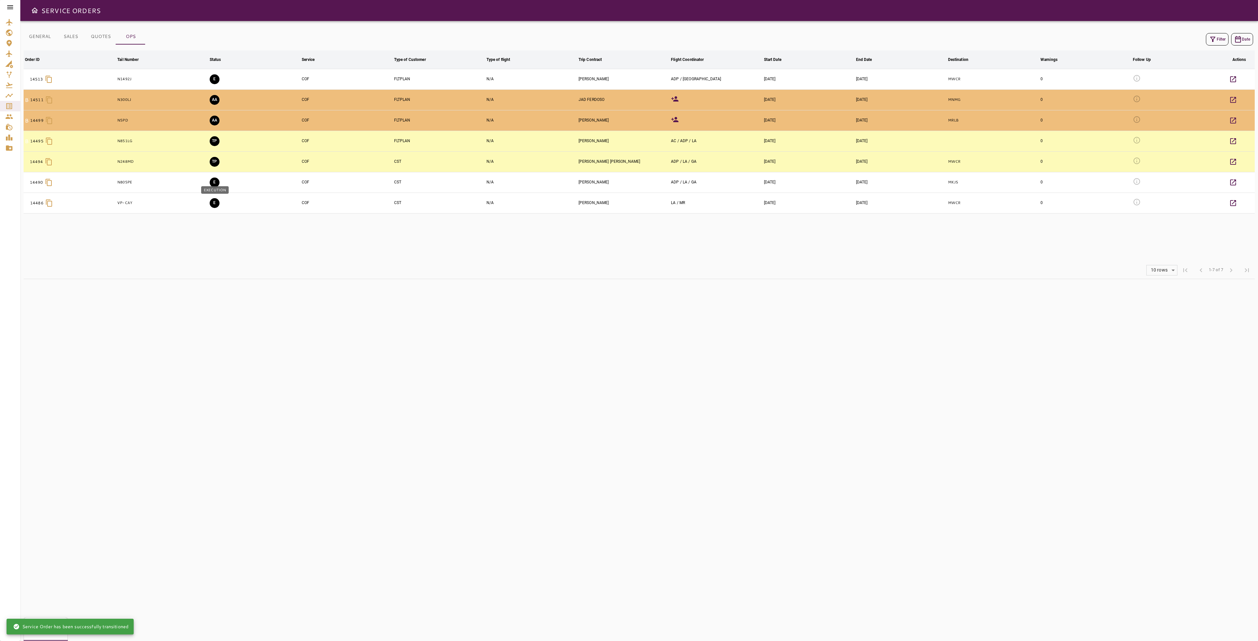
click at [217, 207] on button "E" at bounding box center [215, 203] width 10 height 10
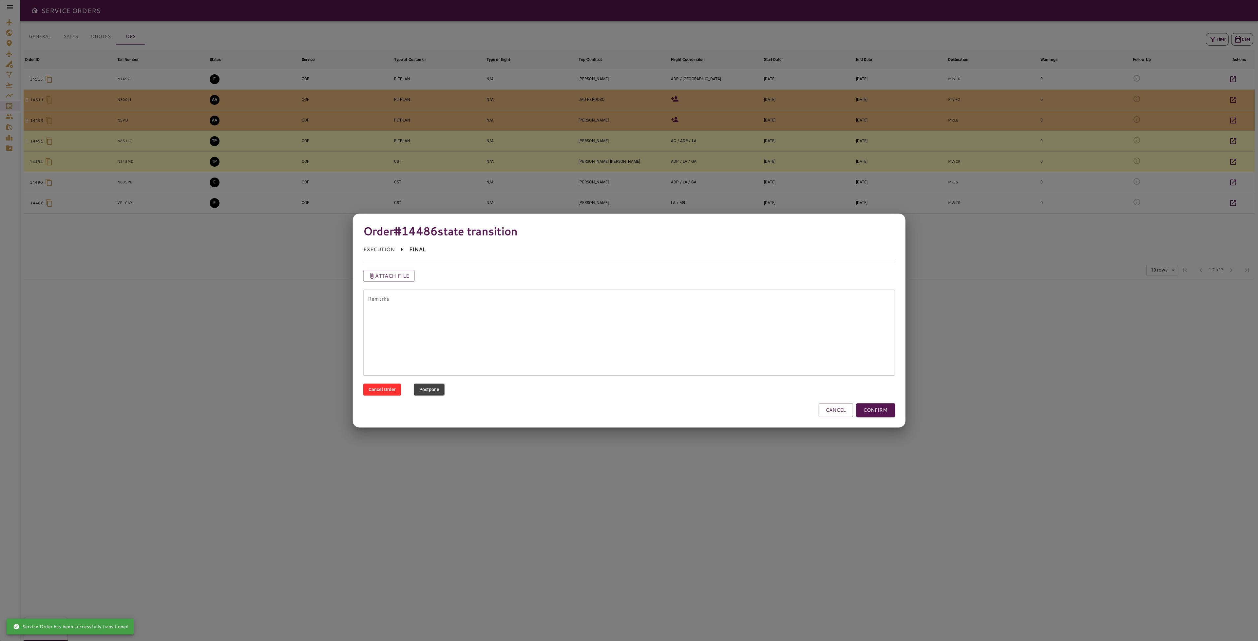
click at [883, 414] on button "CONFIRM" at bounding box center [875, 410] width 39 height 14
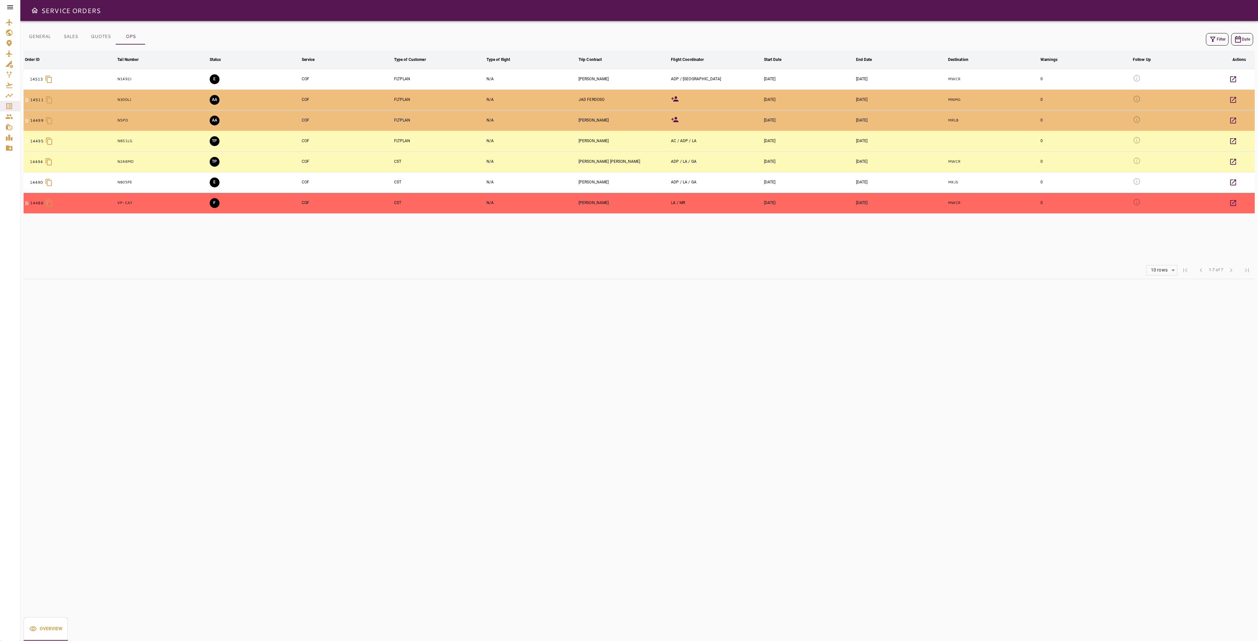
click at [219, 200] on td "F" at bounding box center [254, 203] width 92 height 21
click at [216, 203] on button "F" at bounding box center [215, 203] width 10 height 10
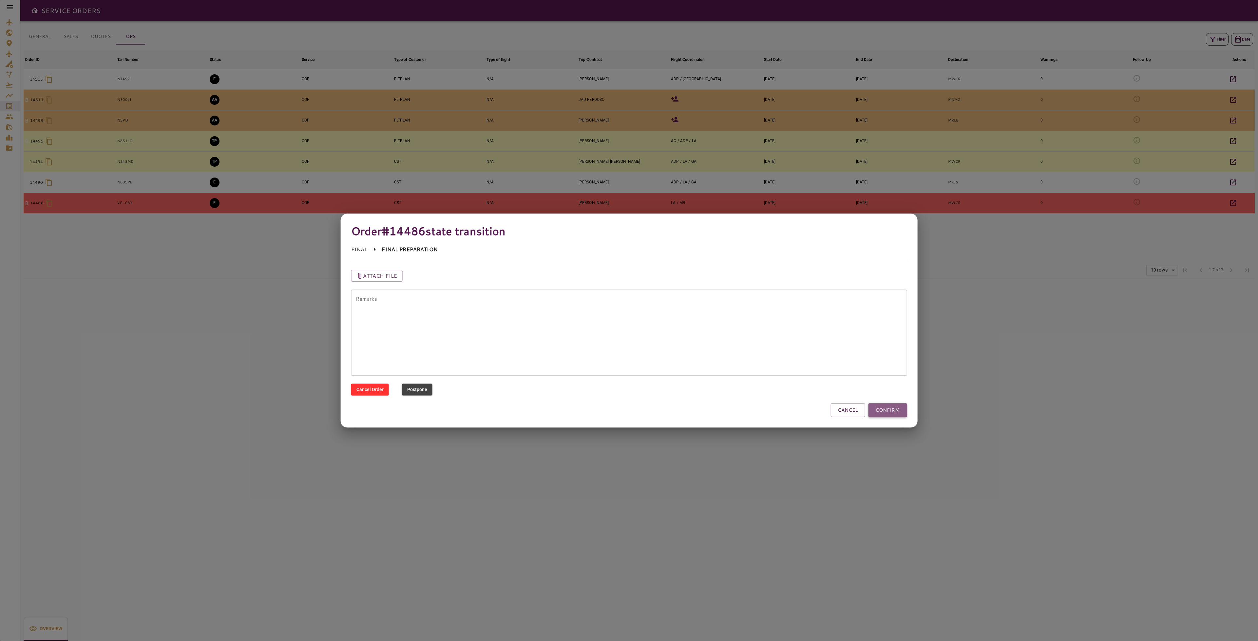
click at [884, 414] on button "CONFIRM" at bounding box center [887, 410] width 39 height 14
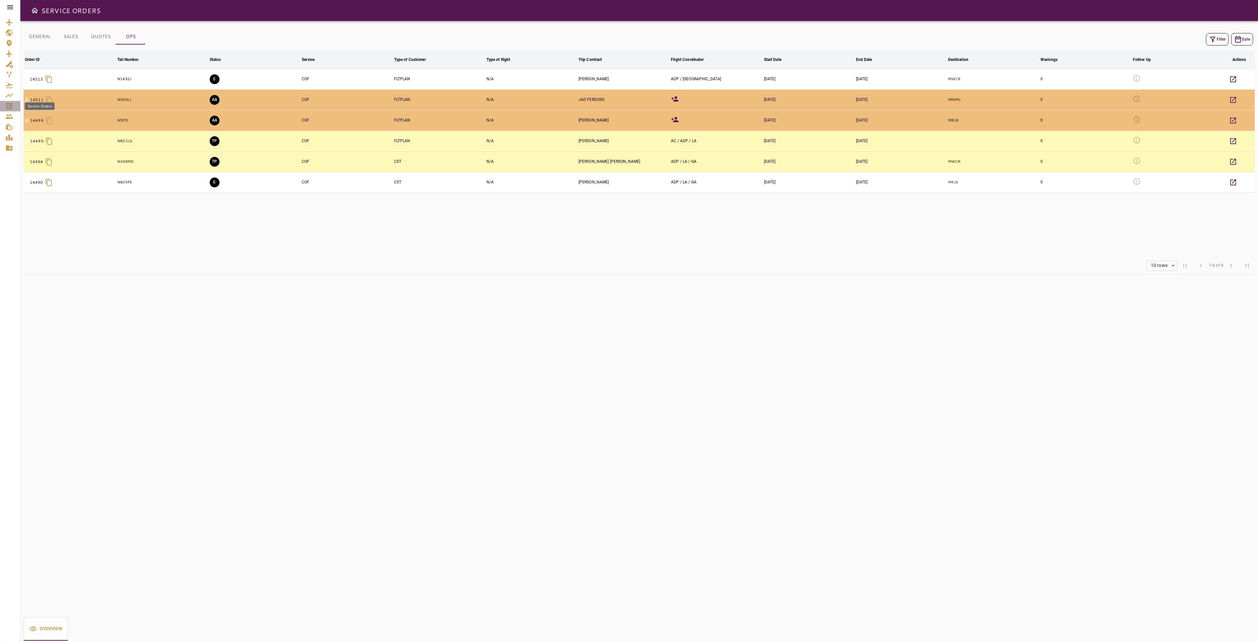
click at [10, 108] on icon "Service Orders" at bounding box center [9, 106] width 8 height 8
click at [48, 33] on button "GENERAL" at bounding box center [40, 37] width 32 height 16
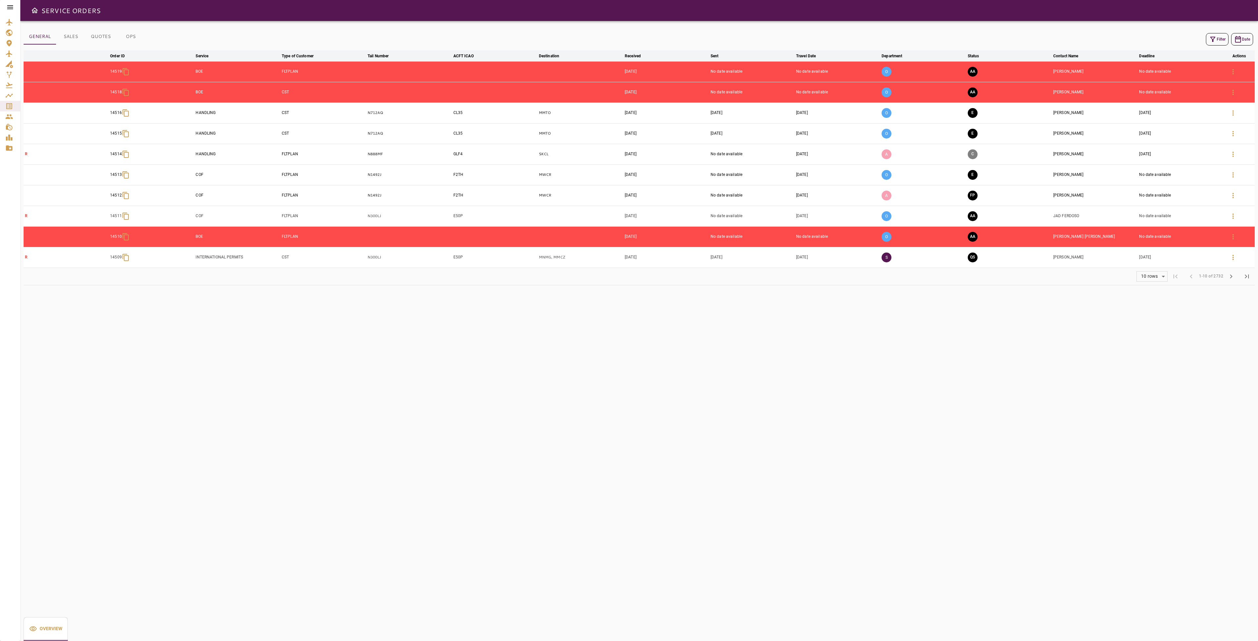
click at [128, 34] on button "OPS" at bounding box center [130, 37] width 29 height 16
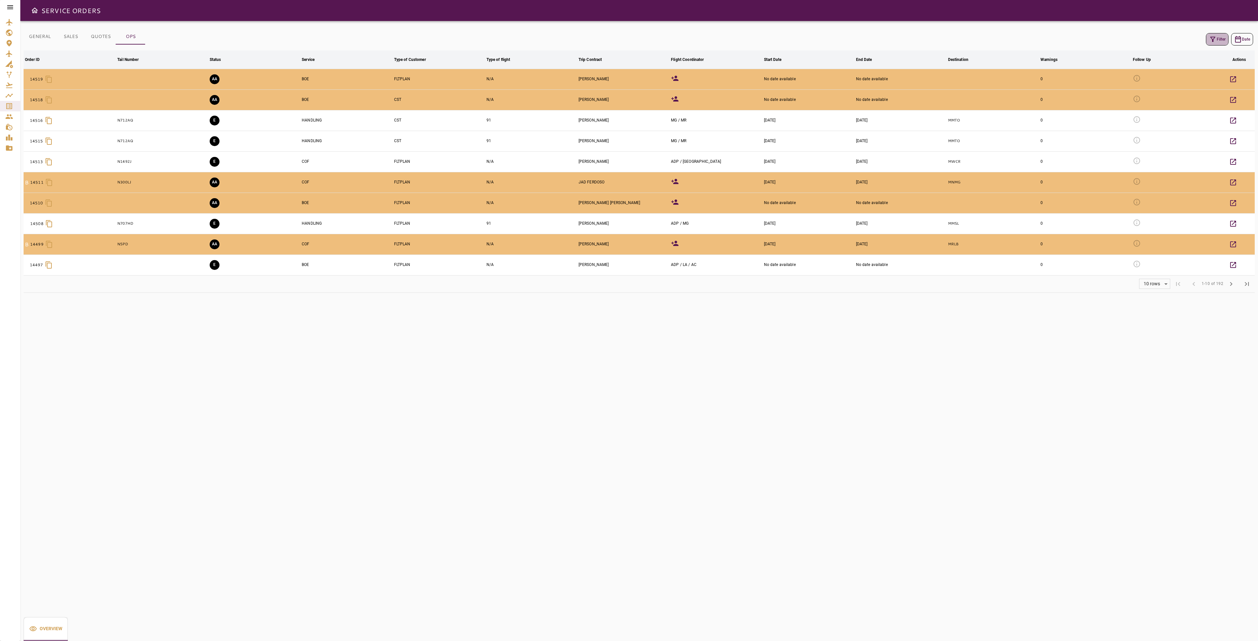
click at [1217, 43] on button "Filter" at bounding box center [1217, 39] width 23 height 12
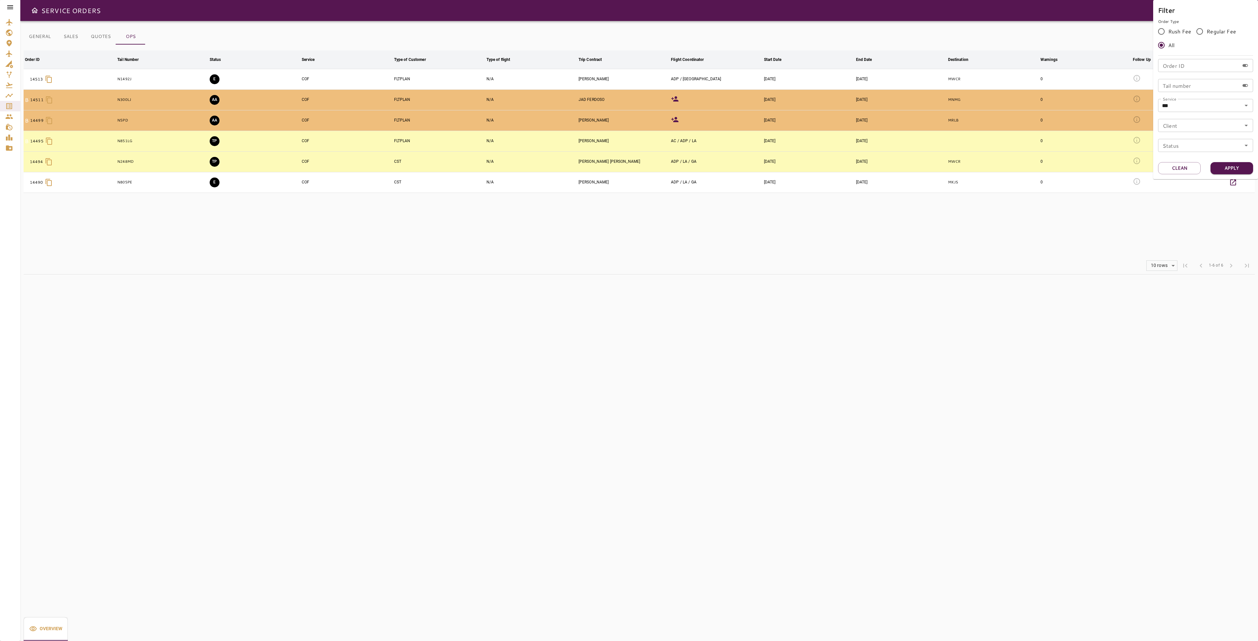
click at [996, 229] on div at bounding box center [629, 320] width 1258 height 641
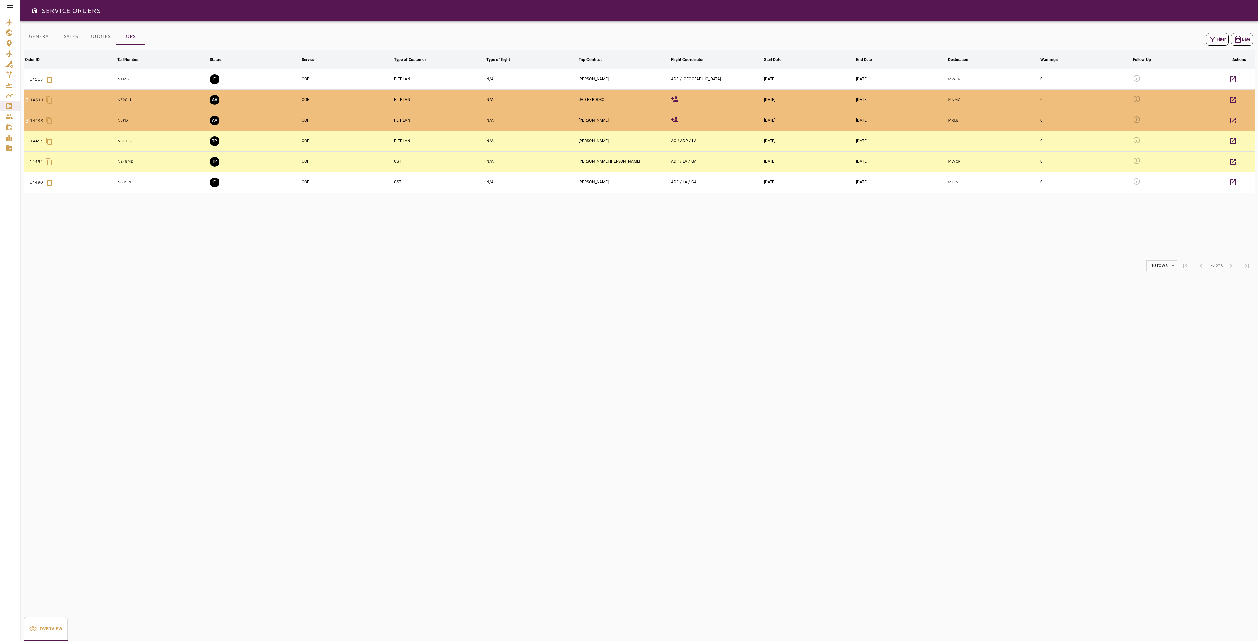
click at [483, 231] on table "Order ID arrow_downward Tail Number arrow_downward Status arrow_downward Servic…" at bounding box center [639, 153] width 1231 height 207
click at [10, 103] on icon "Service Orders" at bounding box center [9, 106] width 8 height 8
click at [9, 104] on icon "Service Orders" at bounding box center [9, 106] width 6 height 6
click at [9, 107] on icon "Service Orders" at bounding box center [9, 106] width 6 height 6
click at [1212, 39] on icon "button" at bounding box center [1212, 39] width 5 height 5
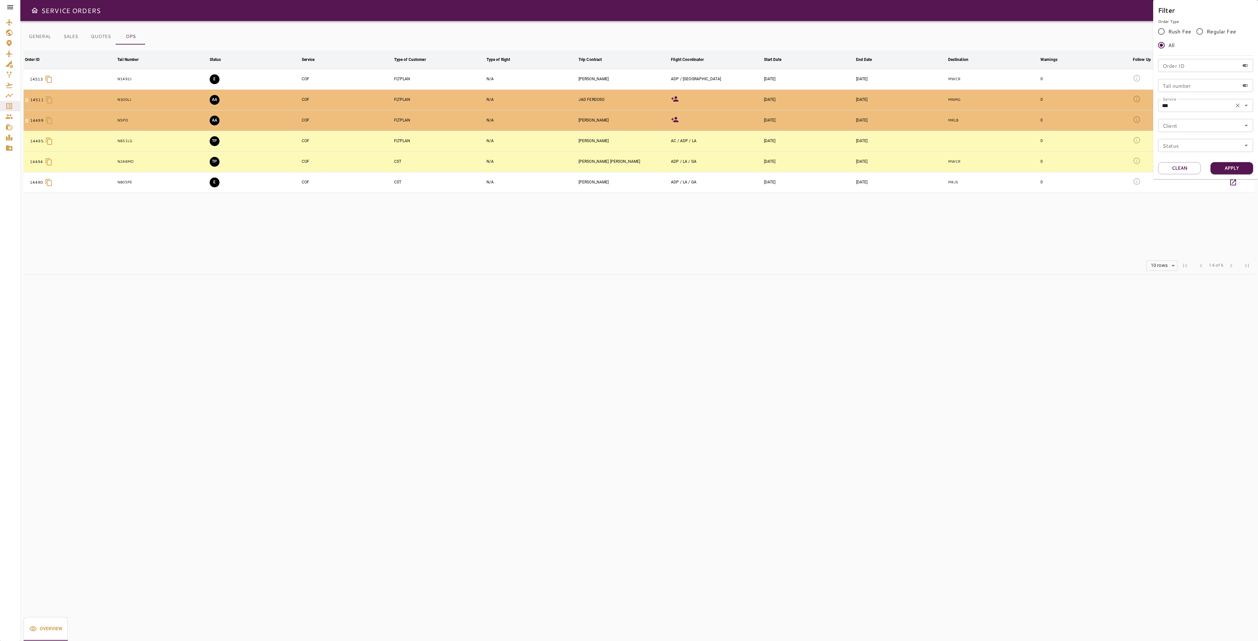
click at [1210, 105] on input "***" at bounding box center [1196, 105] width 72 height 9
click at [1182, 136] on li "BOE" at bounding box center [1205, 136] width 95 height 12
type input "***"
click at [1239, 167] on button "Apply" at bounding box center [1231, 168] width 43 height 12
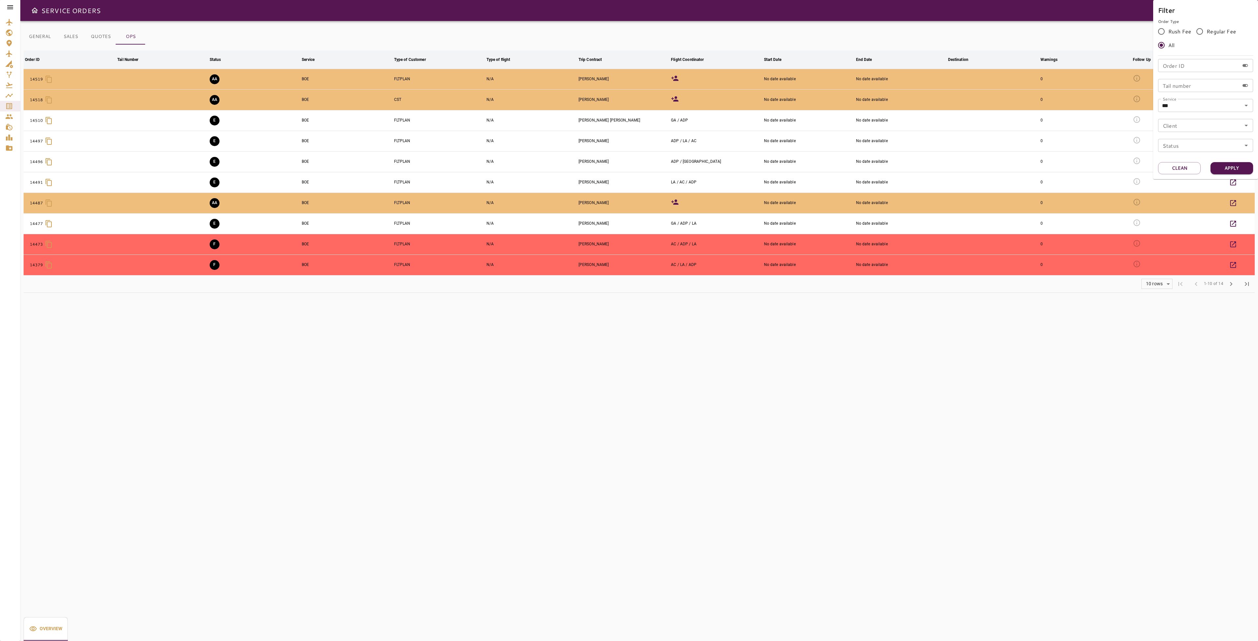
click at [752, 332] on div at bounding box center [629, 320] width 1258 height 641
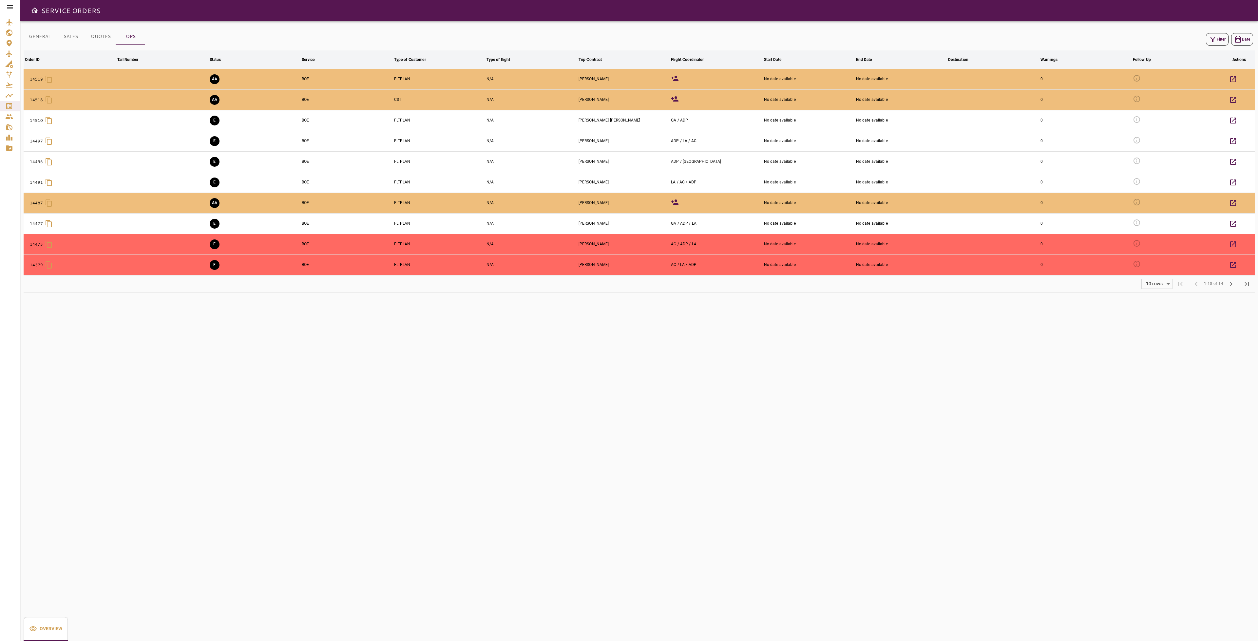
click at [673, 77] on icon at bounding box center [675, 78] width 8 height 8
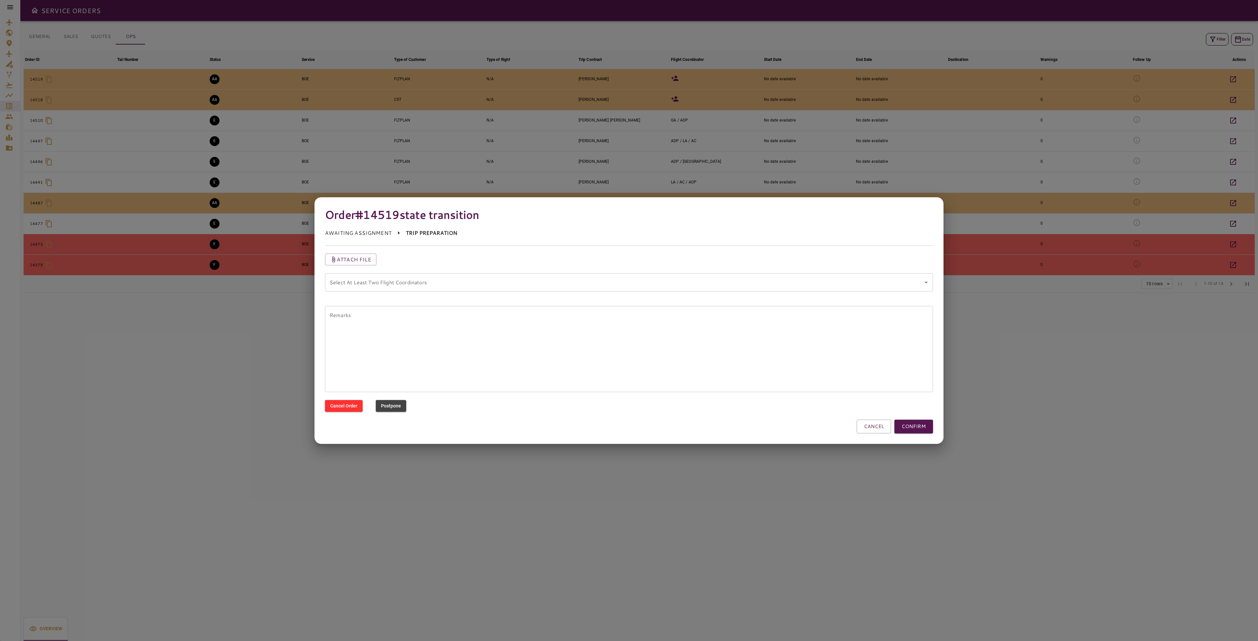
click at [713, 286] on coordinators "Select At Least Two Flight Coordinators" at bounding box center [624, 282] width 592 height 12
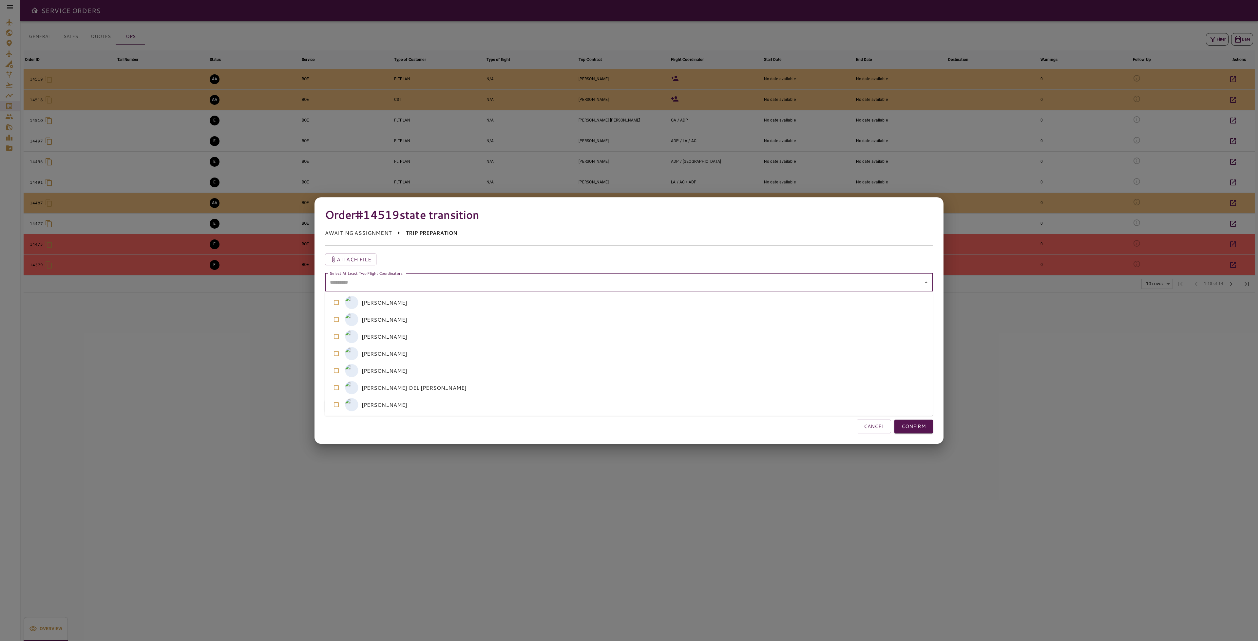
click at [532, 280] on coordinators "Select At Least Two Flight Coordinators" at bounding box center [624, 282] width 592 height 12
click at [422, 307] on coordinators-option-0 "G GERARDO ARGUIJO" at bounding box center [629, 302] width 608 height 17
click at [404, 389] on coordinators-option-5 "A ADRIANA DEL POZO" at bounding box center [629, 387] width 608 height 17
click at [931, 432] on button "CONFIRM" at bounding box center [913, 427] width 39 height 14
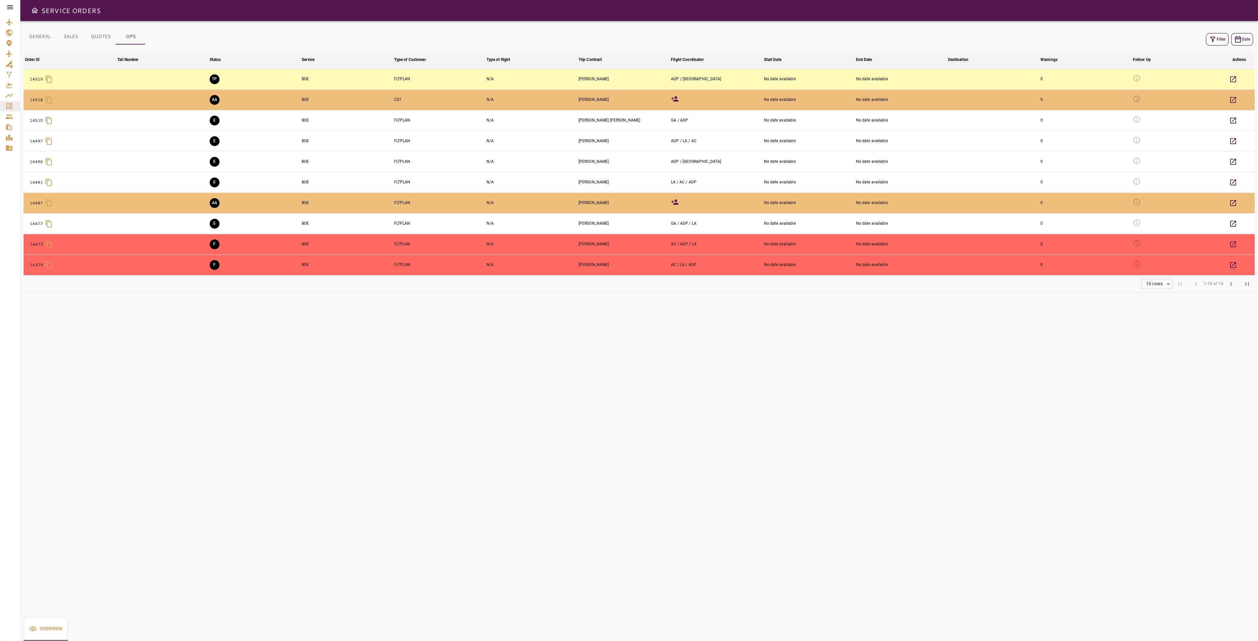
click at [1224, 38] on button "Filter" at bounding box center [1217, 39] width 23 height 12
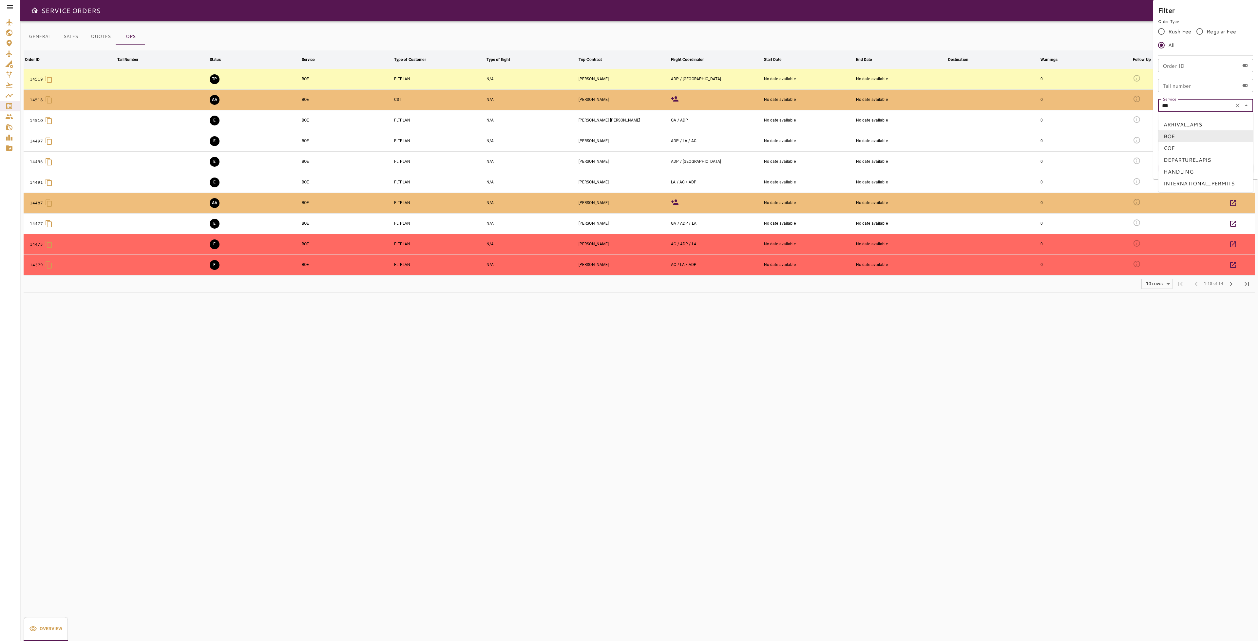
click at [1226, 109] on input "***" at bounding box center [1196, 105] width 72 height 9
click at [1188, 146] on li "COF" at bounding box center [1205, 148] width 95 height 12
type input "***"
click at [1241, 169] on button "Apply" at bounding box center [1231, 168] width 43 height 12
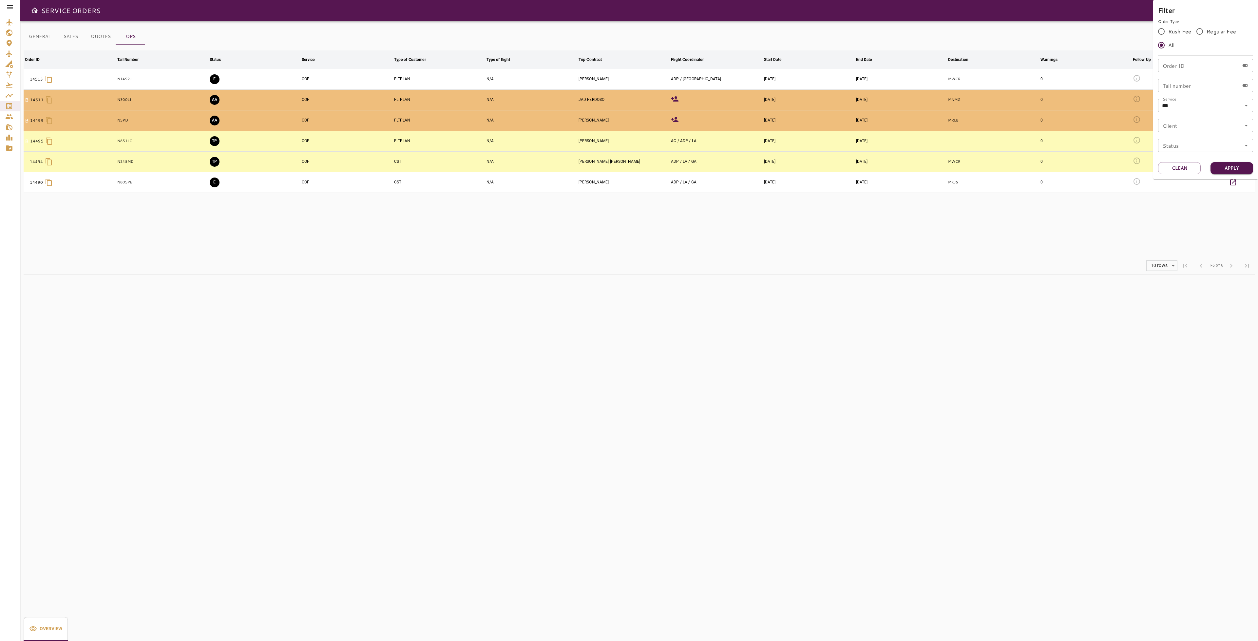
click at [626, 248] on div at bounding box center [629, 320] width 1258 height 641
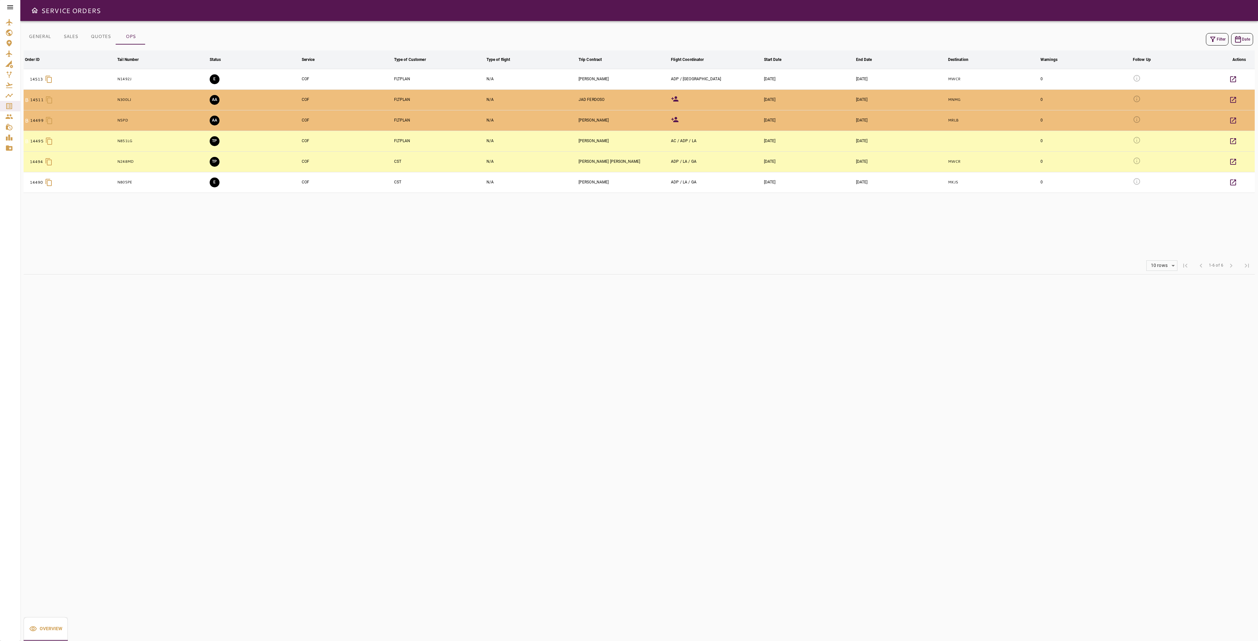
click at [37, 38] on button "GENERAL" at bounding box center [40, 37] width 32 height 16
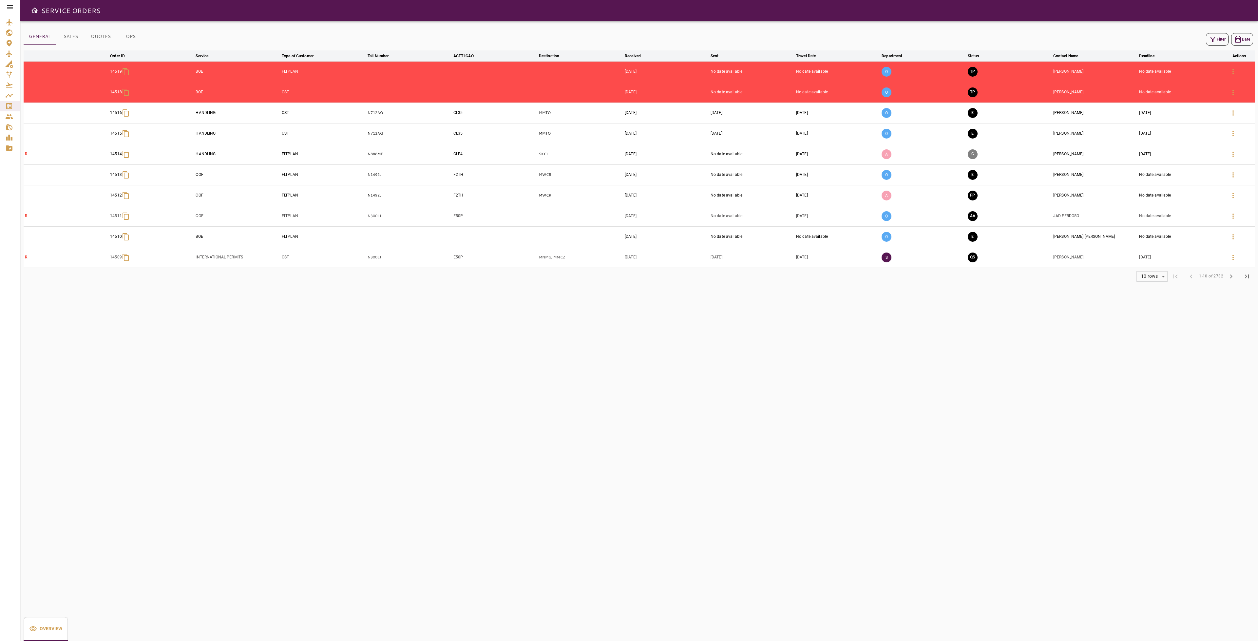
click at [129, 39] on button "OPS" at bounding box center [130, 37] width 29 height 16
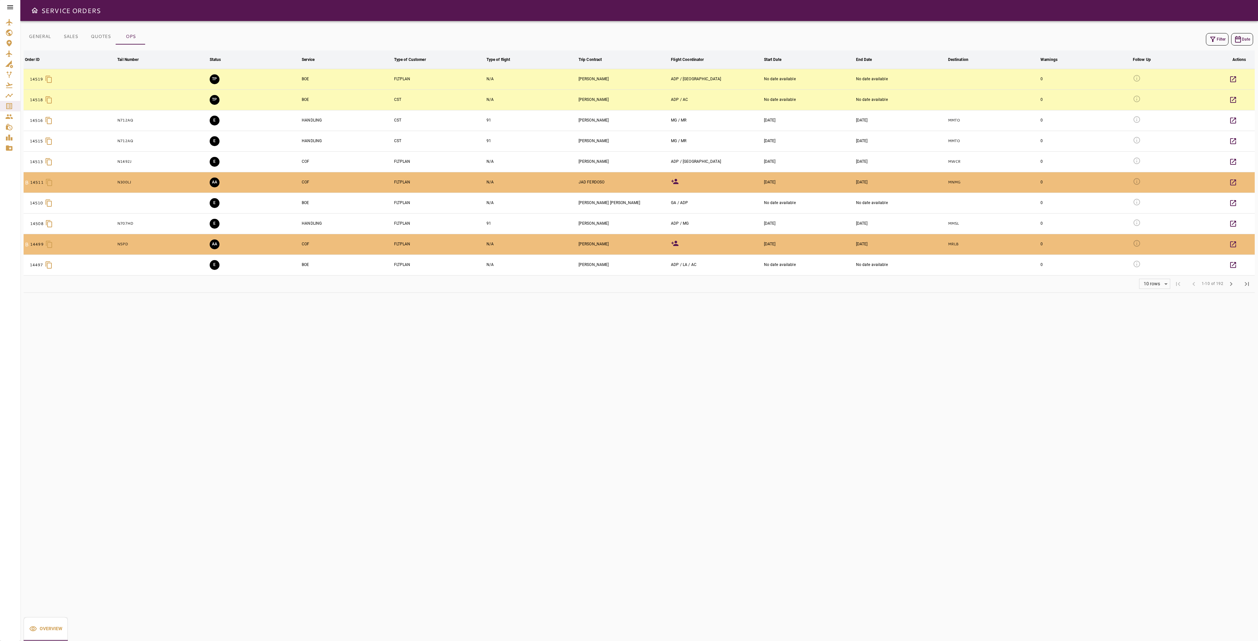
click at [1215, 39] on icon "button" at bounding box center [1213, 39] width 8 height 8
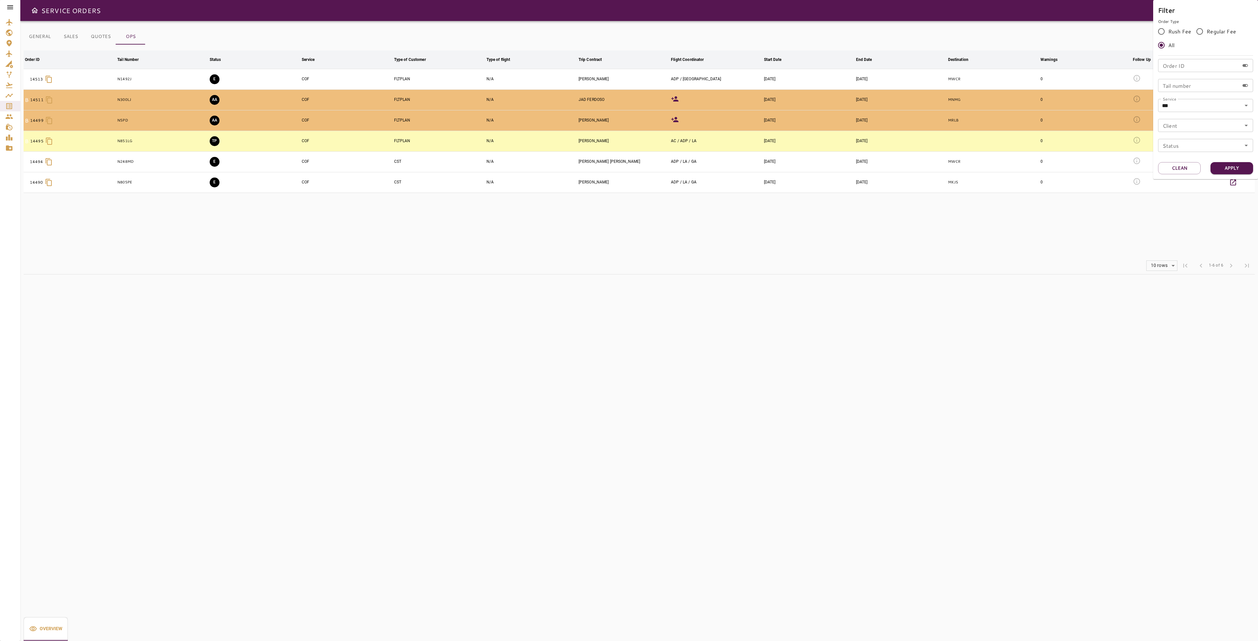
click at [919, 240] on div at bounding box center [629, 320] width 1258 height 641
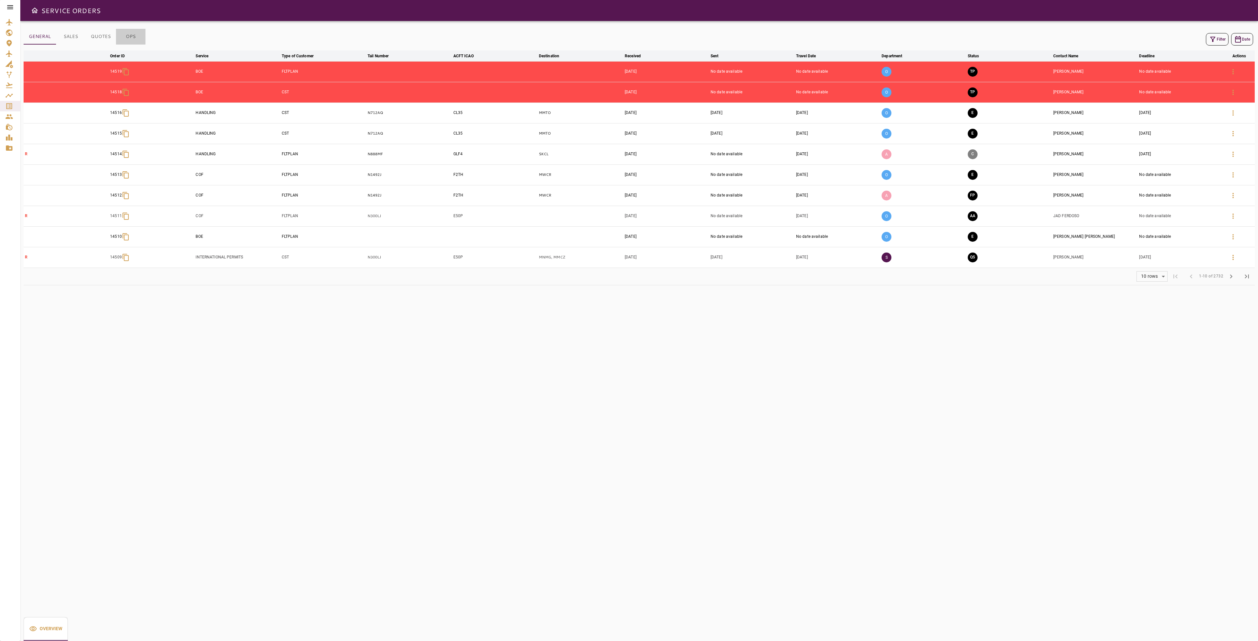
click at [128, 35] on button "OPS" at bounding box center [130, 37] width 29 height 16
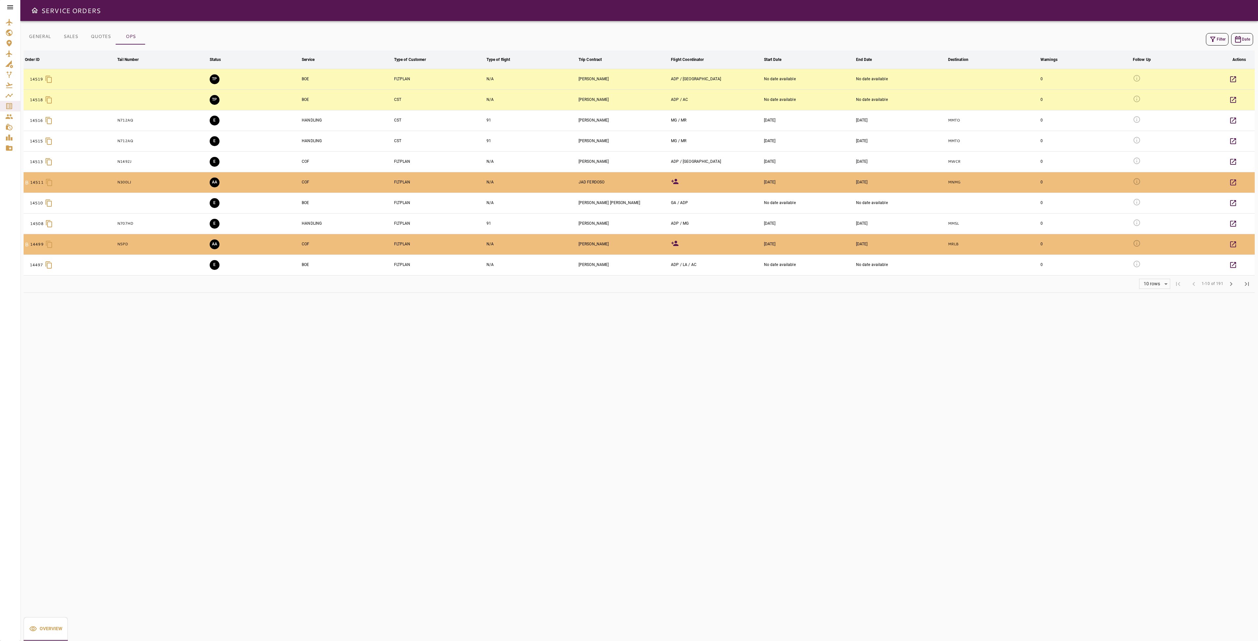
click at [1220, 39] on button "Filter" at bounding box center [1217, 39] width 23 height 12
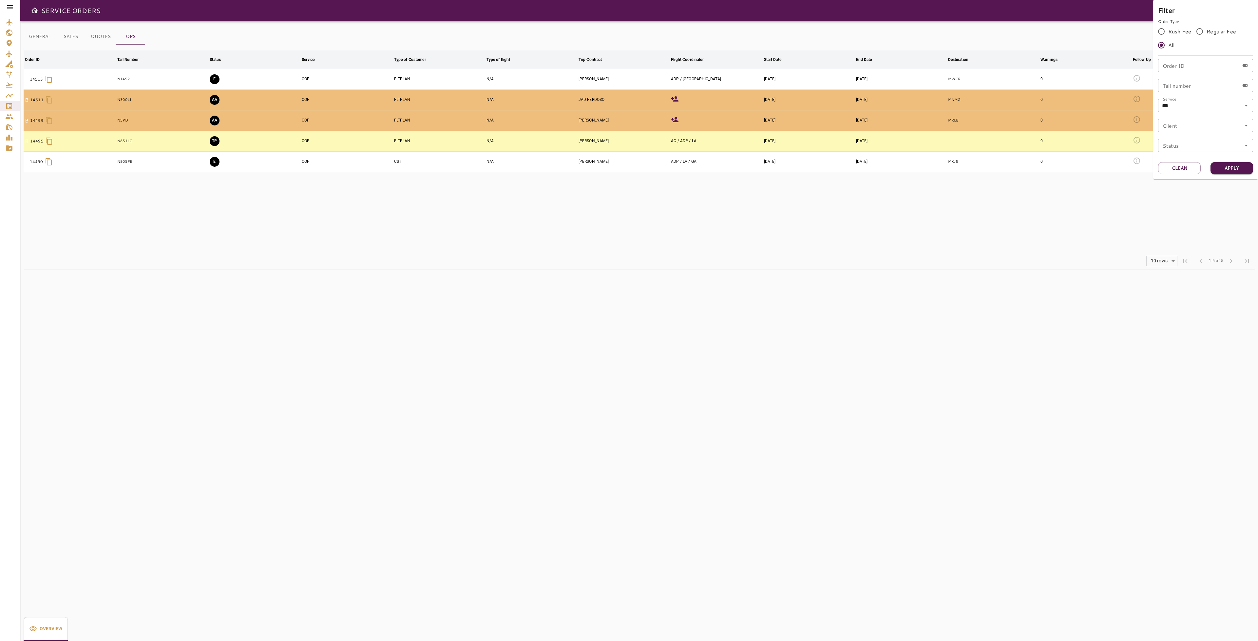
click at [661, 267] on div at bounding box center [629, 320] width 1258 height 641
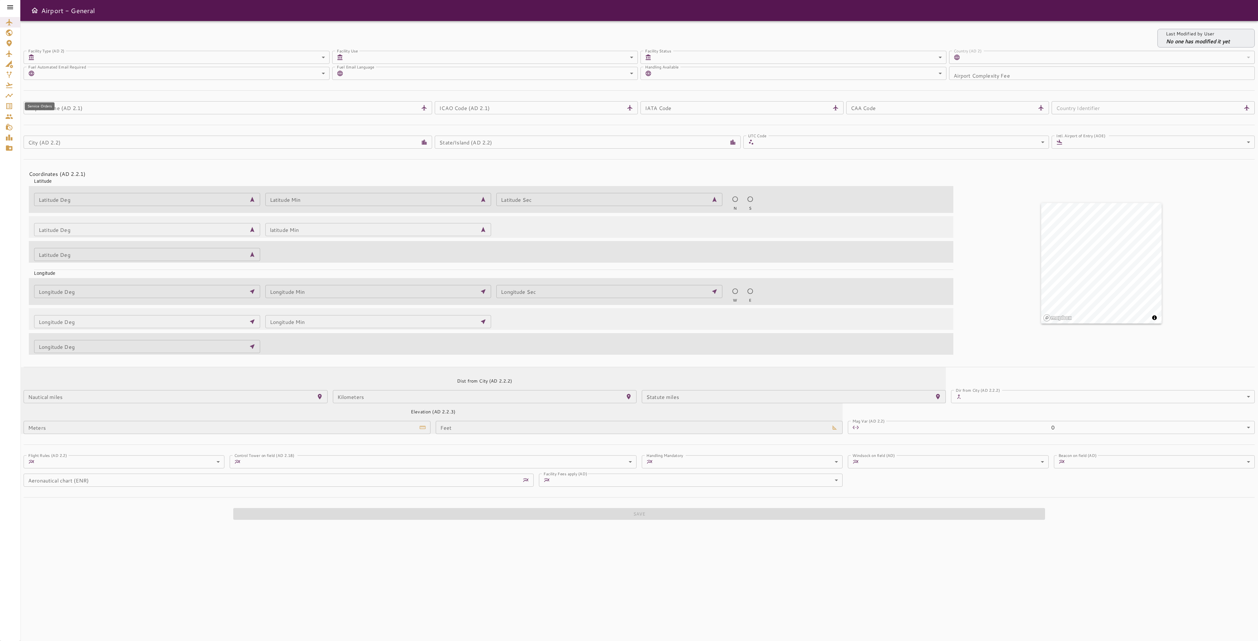
click at [13, 106] on div "Service Orders" at bounding box center [10, 106] width 10 height 8
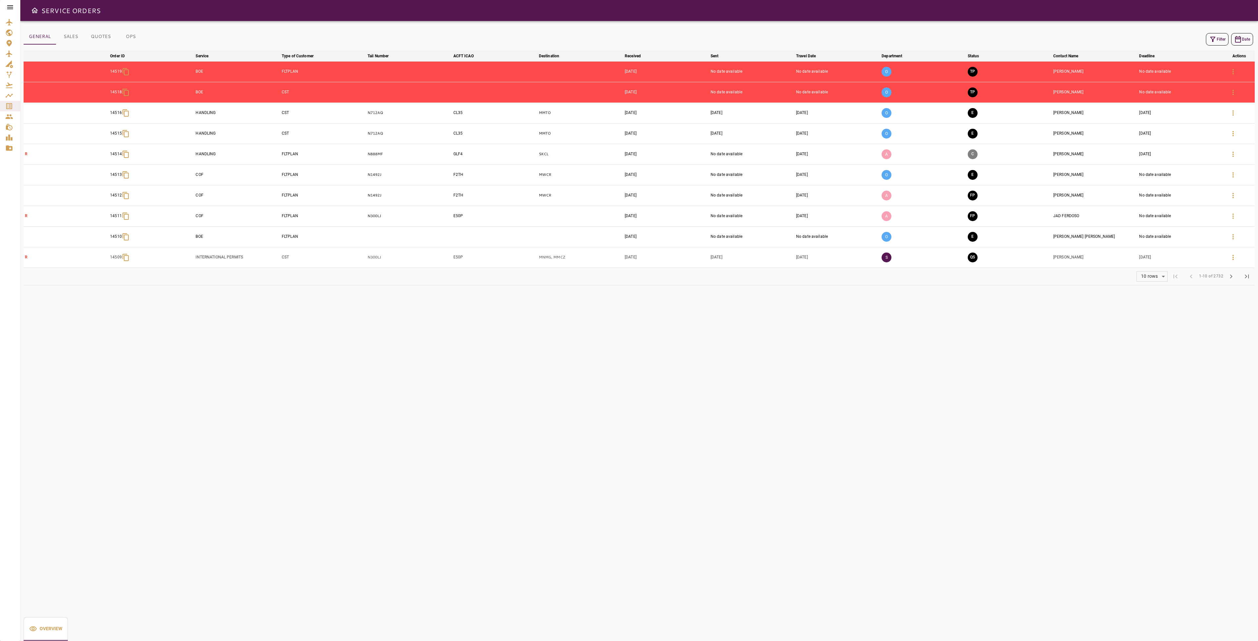
click at [132, 39] on button "OPS" at bounding box center [130, 37] width 29 height 16
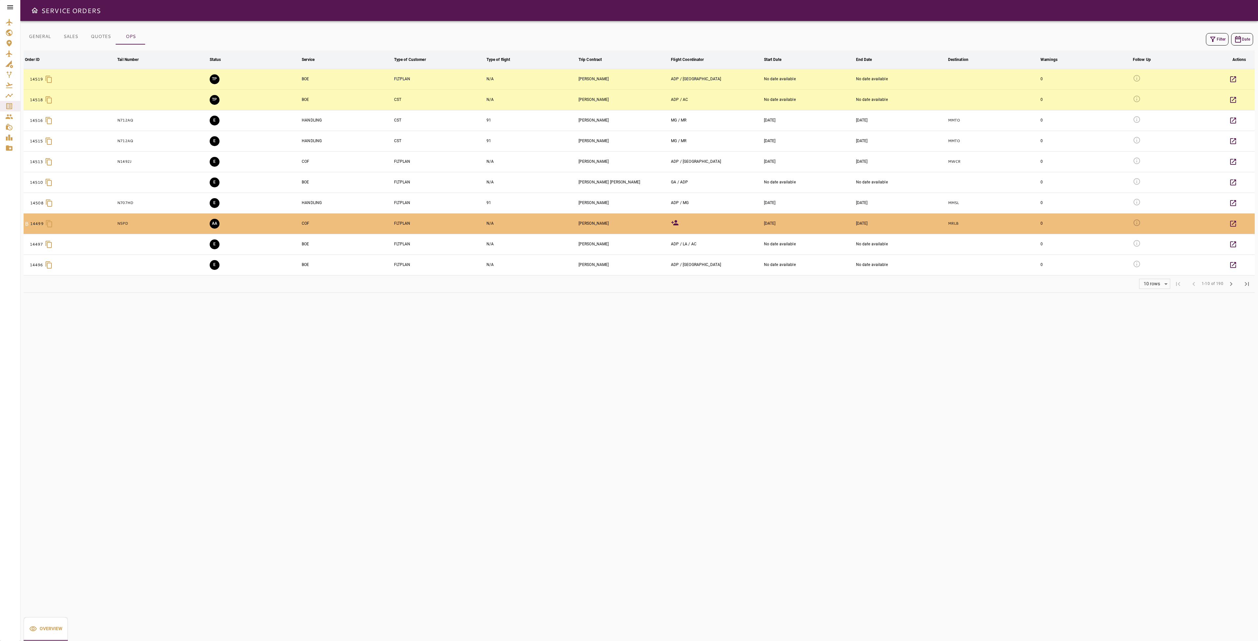
click at [1218, 37] on button "Filter" at bounding box center [1217, 39] width 23 height 12
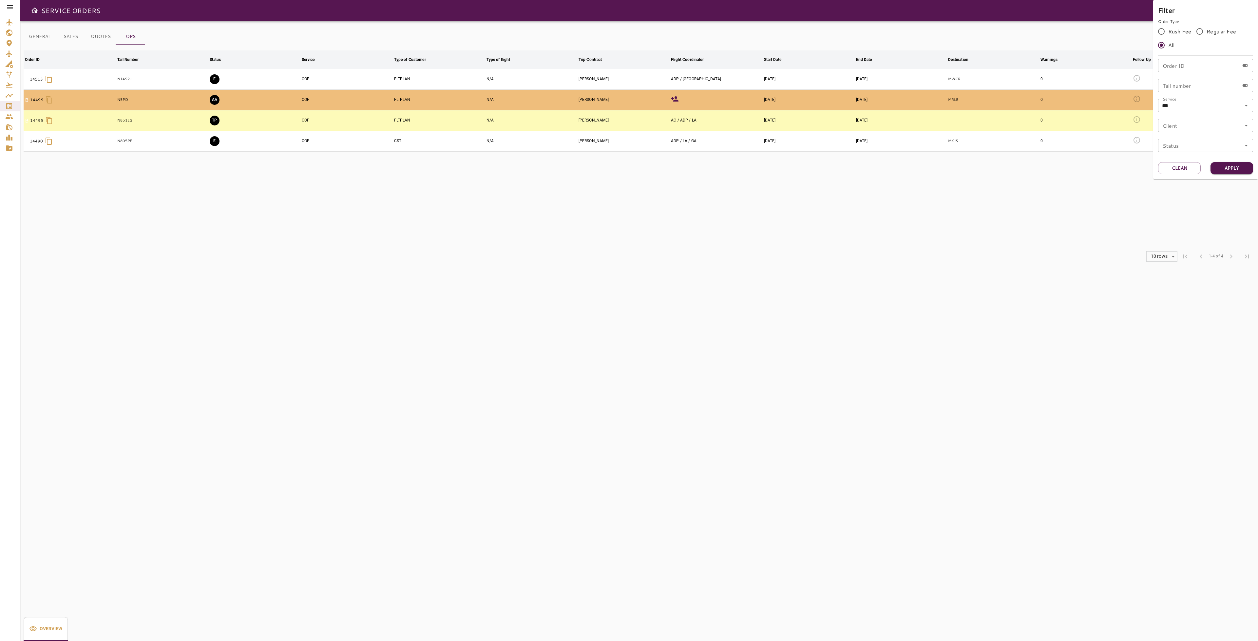
click at [747, 227] on div at bounding box center [629, 320] width 1258 height 641
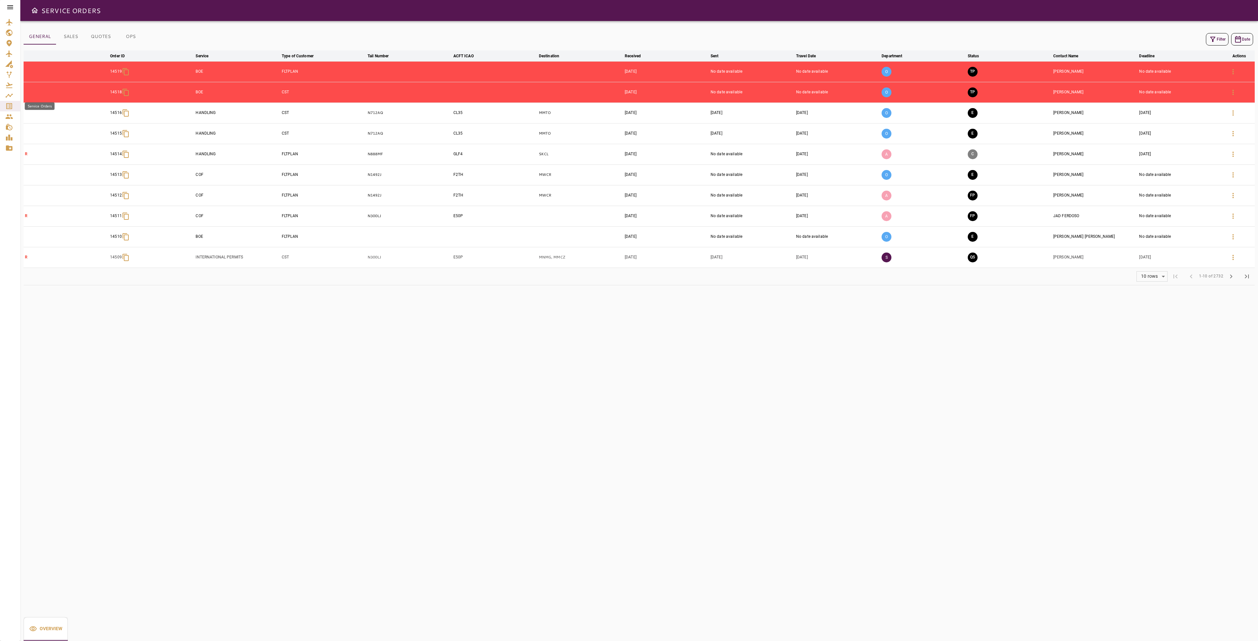
click at [8, 106] on icon "Service Orders" at bounding box center [9, 106] width 6 height 6
click at [1216, 38] on button "Filter" at bounding box center [1217, 39] width 23 height 12
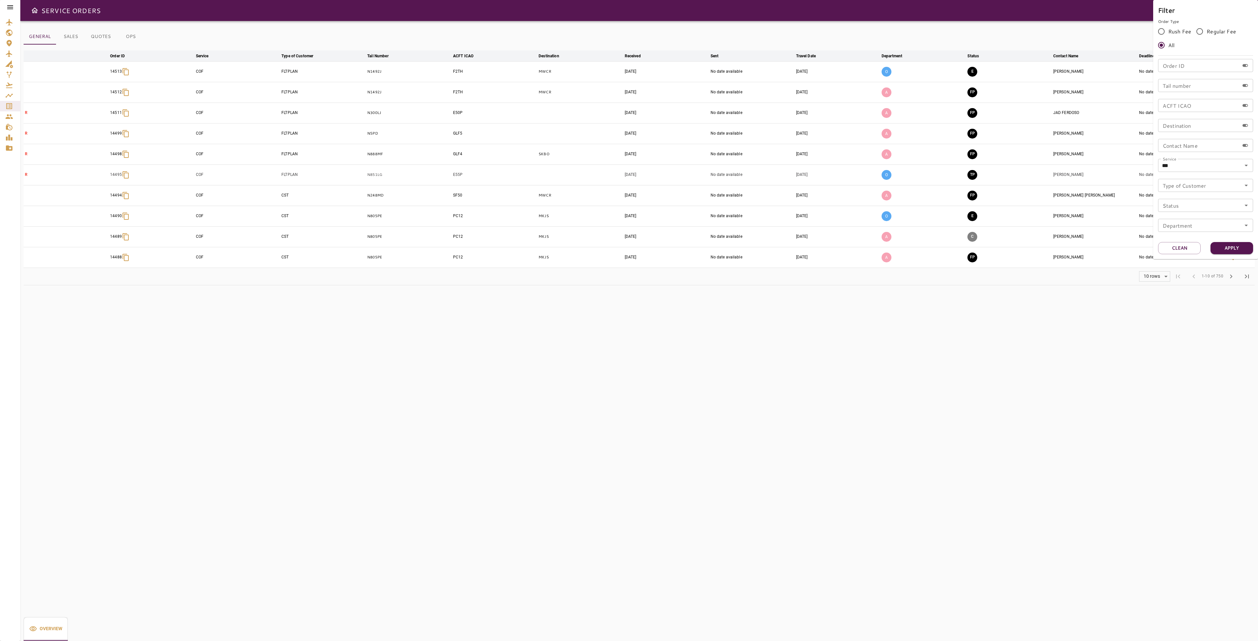
drag, startPoint x: 112, startPoint y: 42, endPoint x: 129, endPoint y: 37, distance: 17.4
click at [114, 41] on div at bounding box center [629, 320] width 1258 height 641
click at [132, 36] on button "OPS" at bounding box center [130, 37] width 29 height 16
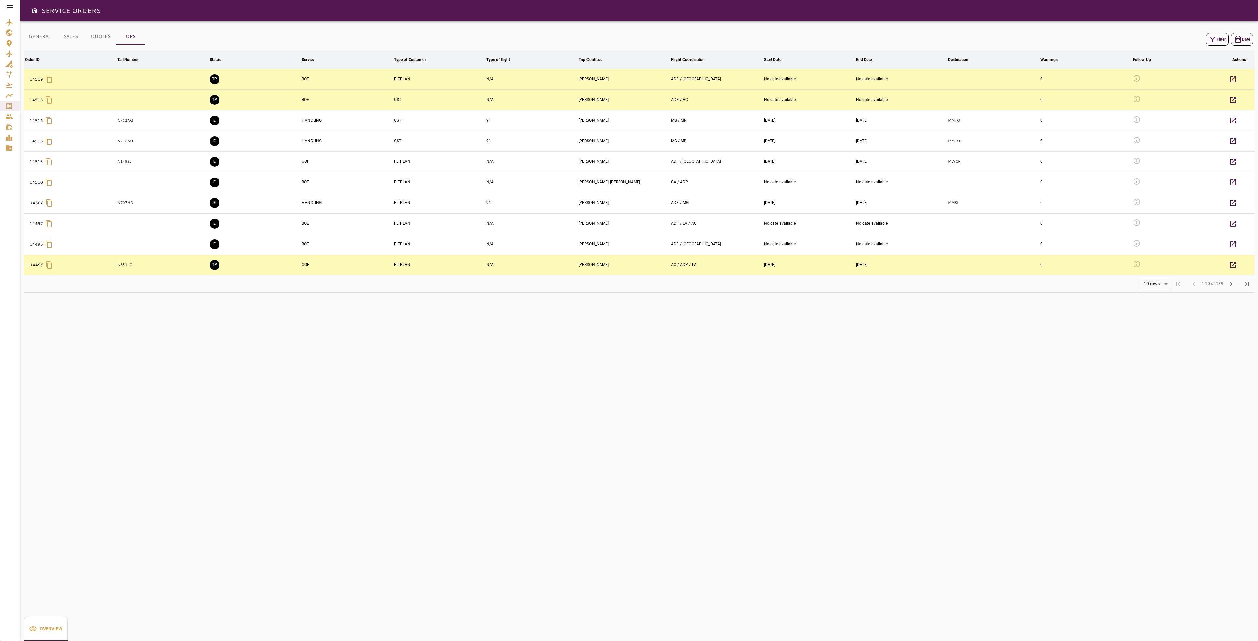
click at [1215, 40] on icon "button" at bounding box center [1213, 39] width 8 height 8
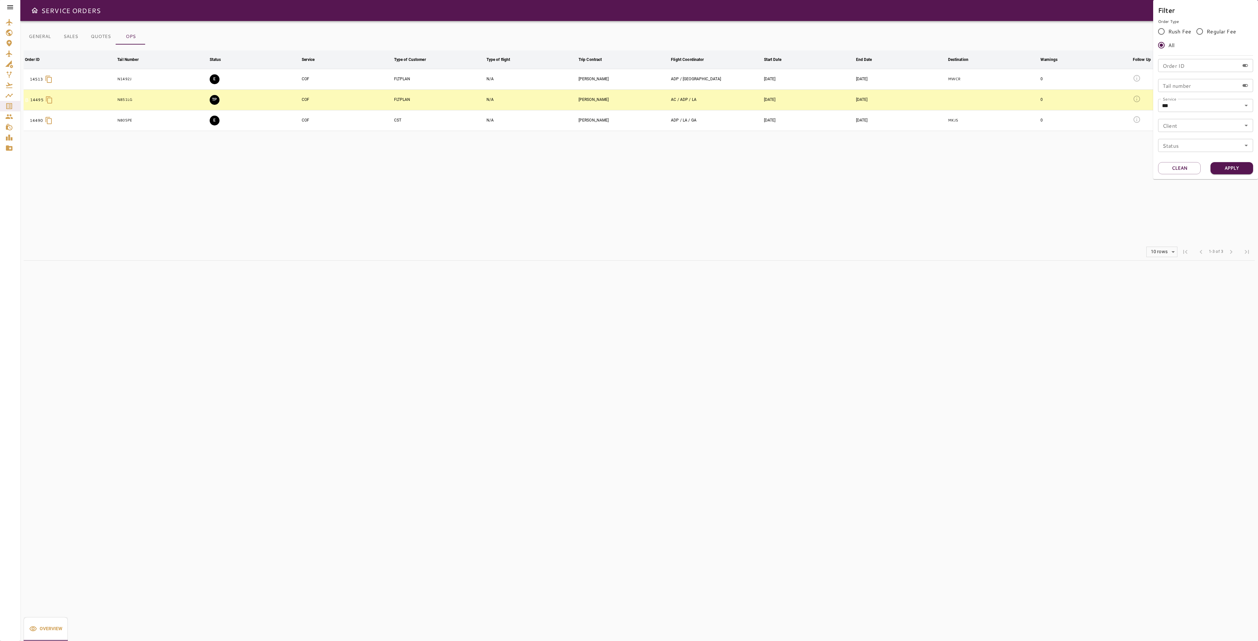
click at [929, 217] on div at bounding box center [629, 320] width 1258 height 641
